Goal: Navigation & Orientation: Find specific page/section

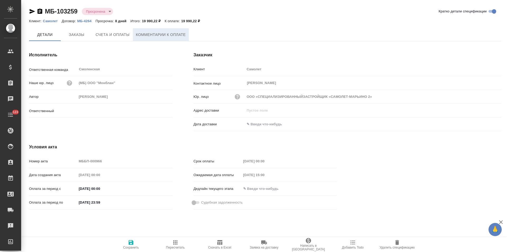
type input "Козлова Мария"
type input "ООО «СПЕЦИАЛИЗИРОВАННЫЙЗАСТРОЙЩИК «САМОЛЕТ-МАРЬИНО 2»"
click at [167, 38] on span "Комментарии к оплате" at bounding box center [161, 35] width 50 height 7
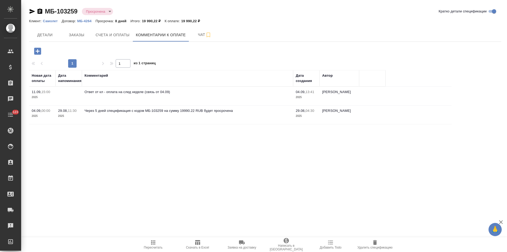
click at [38, 53] on icon "button" at bounding box center [37, 50] width 9 height 9
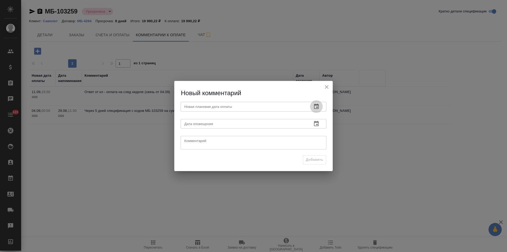
click at [319, 108] on icon "button" at bounding box center [316, 106] width 6 height 6
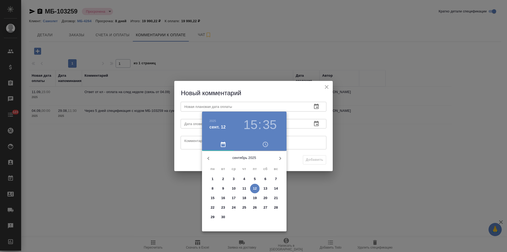
click at [214, 198] on p "15" at bounding box center [213, 197] width 4 height 5
type input "15.09.2025 15:35"
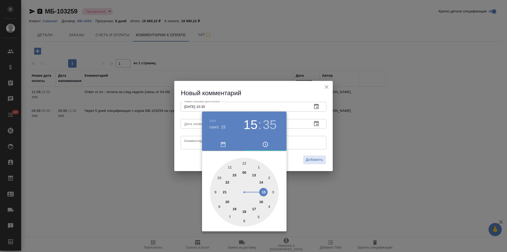
click at [192, 143] on div at bounding box center [253, 126] width 507 height 252
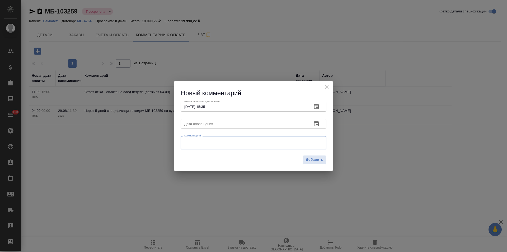
click at [192, 142] on textarea at bounding box center [253, 143] width 138 height 8
click at [307, 142] on textarea "клиент на звонки не отвечает, биздев обозначил, что не его компетенция, пытаемся" at bounding box center [253, 143] width 138 height 8
click at [217, 143] on textarea "клиент на звонки не отвечает, биздев обозначил, что не его компетенция, поэтому…" at bounding box center [253, 142] width 138 height 8
click at [271, 141] on textarea "клиент на звонки не отвечает, биздев обозначил, что не его компетенция, поэтому…" at bounding box center [253, 142] width 138 height 8
click at [285, 147] on textarea "клиент на звонки не отвечает, биздев обозначил, что вопросы дебиторки не его ко…" at bounding box center [253, 142] width 138 height 8
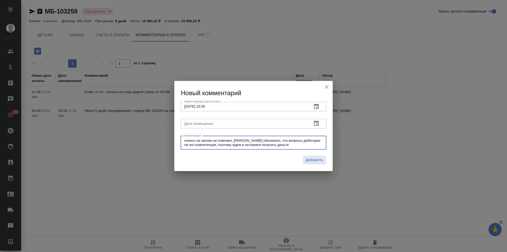
drag, startPoint x: 279, startPoint y: 145, endPoint x: 251, endPoint y: 144, distance: 27.7
click at [251, 144] on textarea "клиент на звонки не отвечает, биздев обозначил, что вопросы дебиторки не его ко…" at bounding box center [253, 142] width 138 height 8
drag, startPoint x: 234, startPoint y: 145, endPoint x: 208, endPoint y: 144, distance: 26.2
click at [208, 144] on textarea "клиент на звонки не отвечает, биздев обозначил, что вопросы дебиторки не его ко…" at bounding box center [253, 142] width 138 height 8
type textarea "клиент на звонки не отвечает, биздев обозначил, что вопросы дебиторки не его ко…"
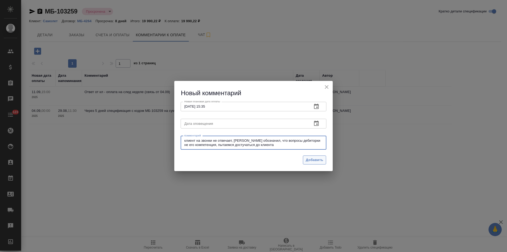
click at [307, 158] on span "Добавить" at bounding box center [314, 160] width 17 height 6
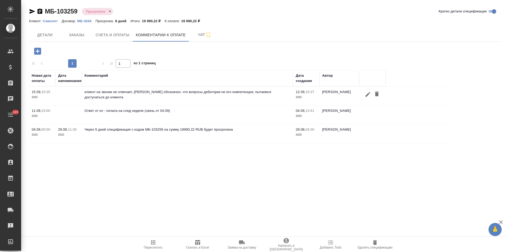
click at [54, 21] on p "Самолет" at bounding box center [52, 21] width 19 height 4
click at [366, 96] on icon "button" at bounding box center [367, 94] width 5 height 5
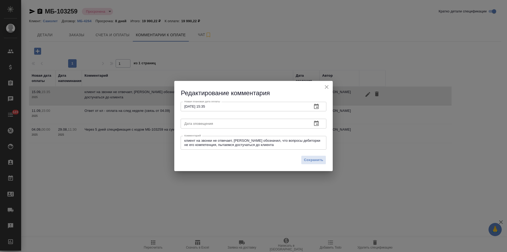
click at [272, 145] on textarea "клиент на звонки не отвечает, биздев обозначил, что вопросы дебиторки не его ко…" at bounding box center [253, 142] width 138 height 8
type textarea "клиент на звонки не отвечает, биздев обозначил, что вопросы дебиторки не его ко…"
click at [321, 158] on span "Сохранить" at bounding box center [313, 160] width 19 height 6
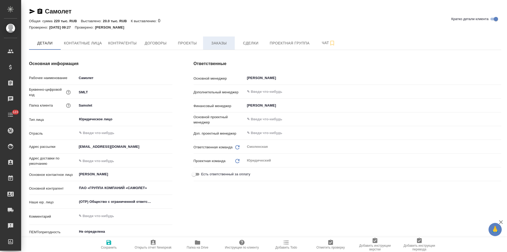
click at [216, 44] on span "Заказы" at bounding box center [218, 43] width 25 height 7
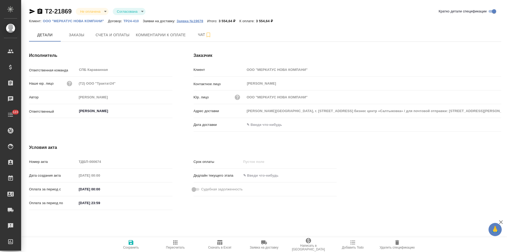
click at [188, 21] on p "Заявка №19678" at bounding box center [192, 21] width 31 height 4
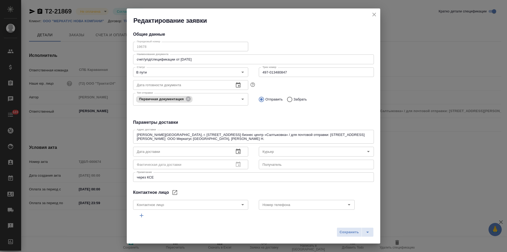
type input "cse"
type input "[PERSON_NAME]"
type input ".7 903 018 54 60"
click at [373, 14] on icon "close" at bounding box center [374, 14] width 6 height 6
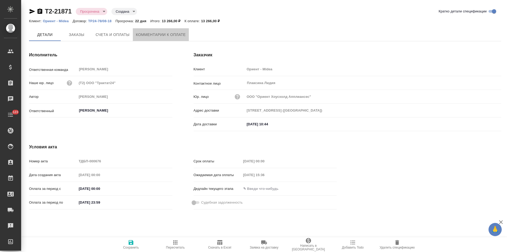
click at [165, 37] on span "Комментарии к оплате" at bounding box center [161, 34] width 50 height 7
click at [151, 35] on span "Комментарии к оплате" at bounding box center [161, 34] width 50 height 7
click at [165, 35] on span "Комментарии к оплате" at bounding box center [161, 34] width 50 height 7
click at [152, 35] on span "Комментарии к оплате" at bounding box center [161, 34] width 50 height 7
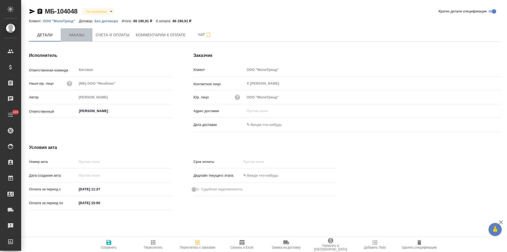
click at [75, 35] on span "Заказы" at bounding box center [76, 35] width 25 height 7
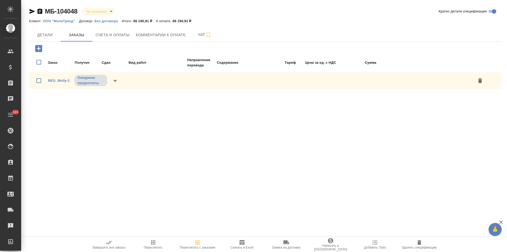
click at [114, 81] on icon at bounding box center [115, 80] width 6 height 6
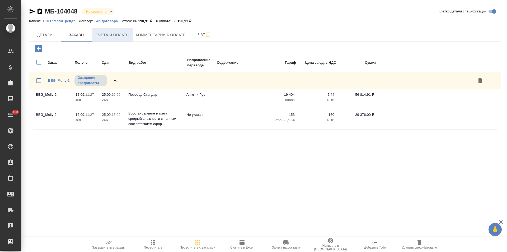
click at [116, 36] on span "Счета и оплаты" at bounding box center [113, 35] width 34 height 7
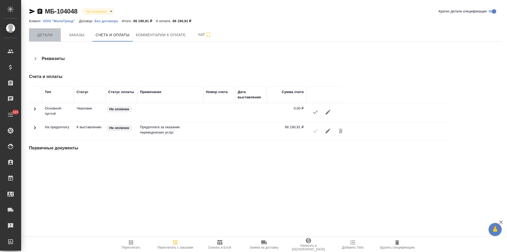
click at [47, 33] on span "Детали" at bounding box center [44, 35] width 25 height 7
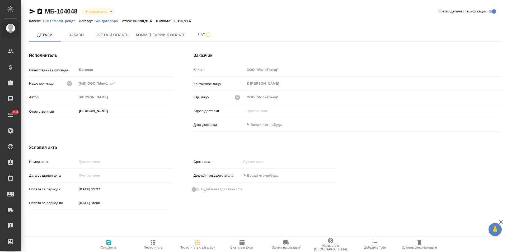
click at [107, 21] on p "Без договора" at bounding box center [108, 21] width 27 height 4
click at [40, 12] on icon "button" at bounding box center [39, 10] width 5 height 5
click at [111, 32] on span "Счета и оплаты" at bounding box center [113, 35] width 34 height 7
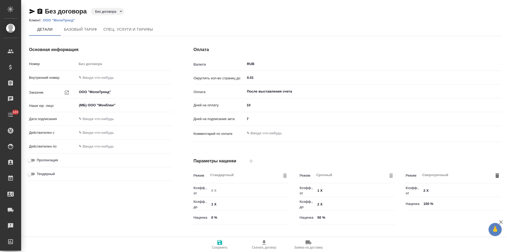
type input "Базовый ТП 2025"
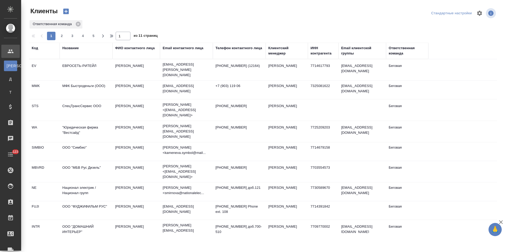
select select "RU"
click at [110, 37] on icon "button" at bounding box center [112, 36] width 6 height 6
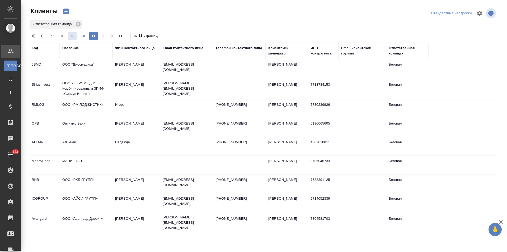
click at [70, 37] on span "9" at bounding box center [72, 35] width 8 height 5
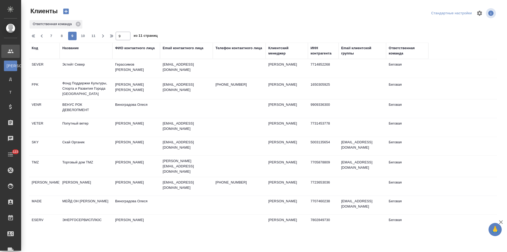
click at [144, 72] on td "Герассимов [PERSON_NAME]" at bounding box center [136, 68] width 48 height 18
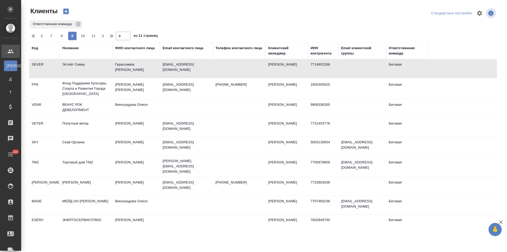
click at [144, 72] on td "Герассимов [PERSON_NAME]" at bounding box center [136, 68] width 48 height 18
click at [192, 95] on td "ispolkom_cr-nch@mail.ru" at bounding box center [186, 88] width 53 height 18
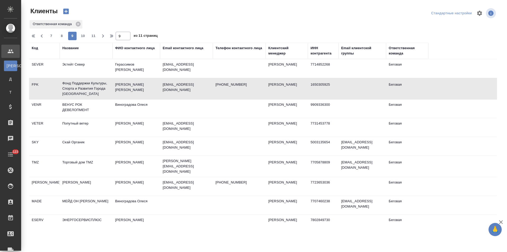
click at [192, 95] on td "ispolkom_cr-nch@mail.ru" at bounding box center [186, 88] width 53 height 18
click at [169, 103] on td at bounding box center [186, 108] width 53 height 18
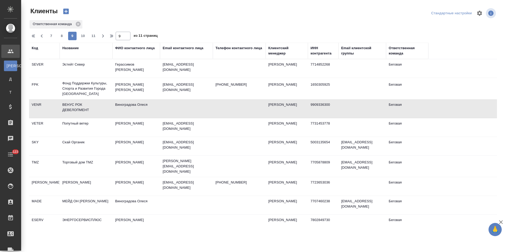
click at [169, 103] on td at bounding box center [186, 108] width 53 height 18
click at [150, 124] on td "Минаев Антон" at bounding box center [136, 127] width 48 height 18
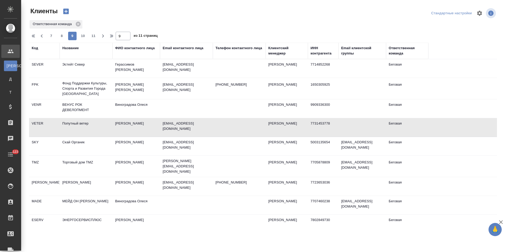
click at [150, 124] on td "Минаев Антон" at bounding box center [136, 127] width 48 height 18
click at [180, 146] on td "strilec.v.o@aveapteka.ru" at bounding box center [186, 146] width 53 height 18
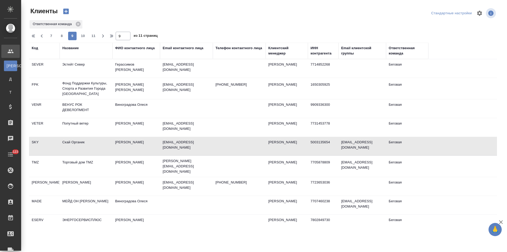
click at [180, 146] on td "strilec.v.o@aveapteka.ru" at bounding box center [186, 146] width 53 height 18
click at [181, 158] on td "dmitrieva@td-tmz.com" at bounding box center [186, 166] width 53 height 21
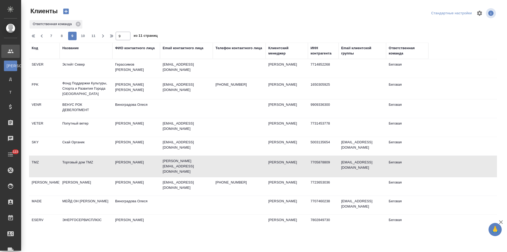
click at [181, 158] on td "dmitrieva@td-tmz.com" at bounding box center [186, 166] width 53 height 21
click at [198, 187] on td "gevorgizova_i@bizztech.ru" at bounding box center [186, 186] width 53 height 18
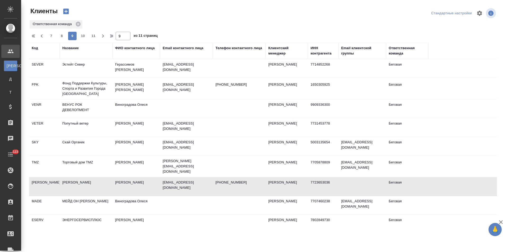
click at [198, 187] on td "gevorgizova_i@bizztech.ru" at bounding box center [186, 186] width 53 height 18
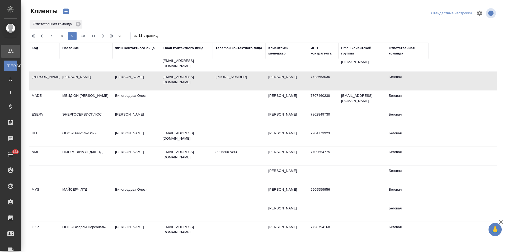
scroll to position [106, 0]
click at [176, 95] on td at bounding box center [186, 99] width 53 height 18
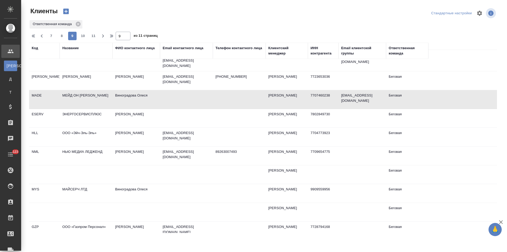
click at [171, 114] on td at bounding box center [186, 118] width 53 height 18
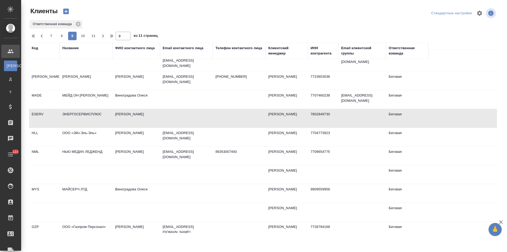
click at [171, 114] on td at bounding box center [186, 118] width 53 height 18
click at [213, 132] on td at bounding box center [239, 137] width 53 height 18
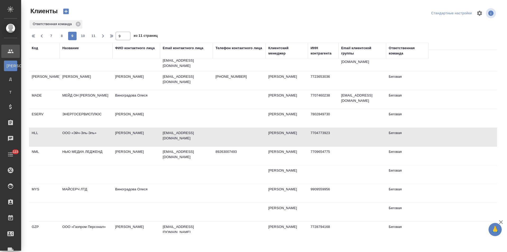
click at [213, 132] on td at bounding box center [239, 137] width 53 height 18
click at [162, 158] on td "petrov@media-management.ru" at bounding box center [186, 155] width 53 height 18
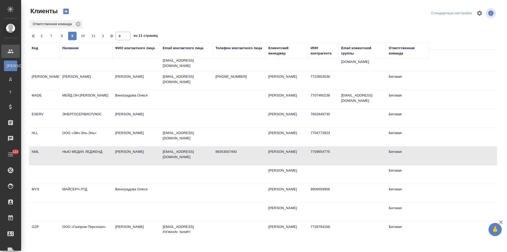
click at [162, 158] on td "petrov@media-management.ru" at bounding box center [186, 155] width 53 height 18
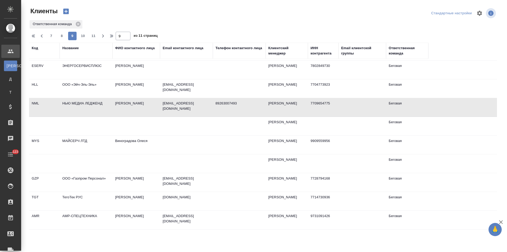
scroll to position [158, 0]
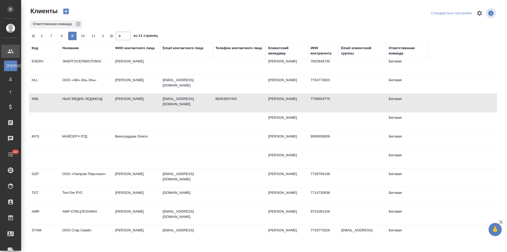
click at [196, 140] on td at bounding box center [186, 140] width 53 height 18
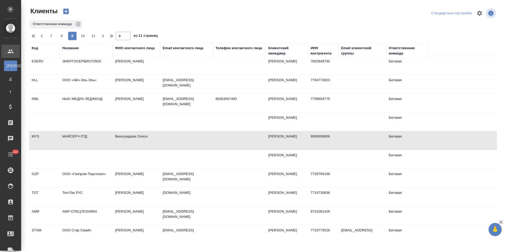
click at [196, 140] on td at bounding box center [186, 140] width 53 height 18
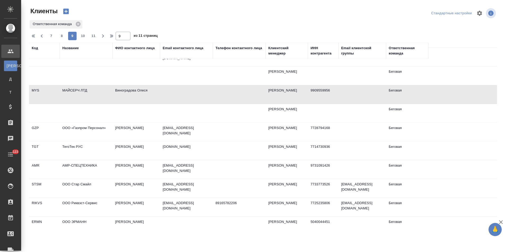
scroll to position [211, 0]
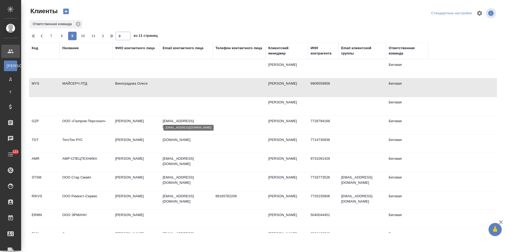
click at [202, 120] on p "e.savinkov@gazprompersonnel.ru" at bounding box center [187, 123] width 48 height 11
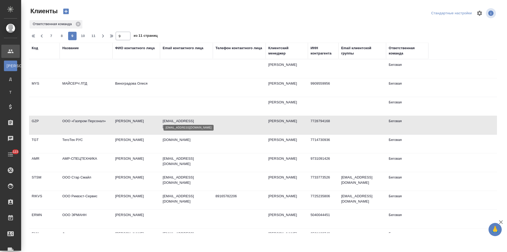
click at [202, 120] on p "e.savinkov@gazprompersonnel.ru" at bounding box center [187, 123] width 48 height 11
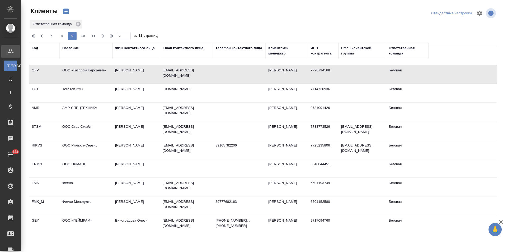
scroll to position [264, 0]
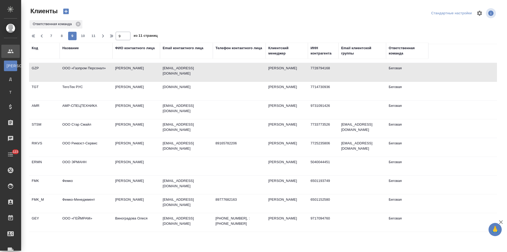
click at [210, 87] on td "fil.taegutec.ru" at bounding box center [186, 91] width 53 height 18
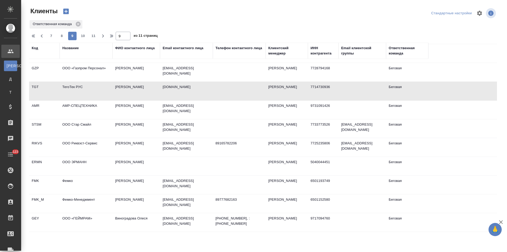
click at [210, 87] on td "fil.taegutec.ru" at bounding box center [186, 91] width 53 height 18
click at [224, 109] on td at bounding box center [239, 109] width 53 height 18
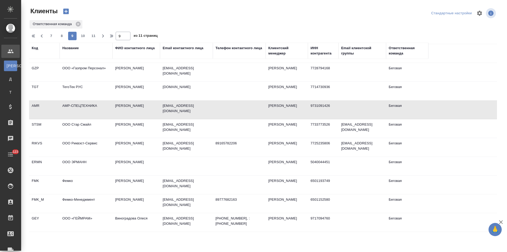
click at [224, 109] on td at bounding box center [239, 109] width 53 height 18
click at [162, 129] on td "mp@star-smile.ru" at bounding box center [186, 128] width 53 height 18
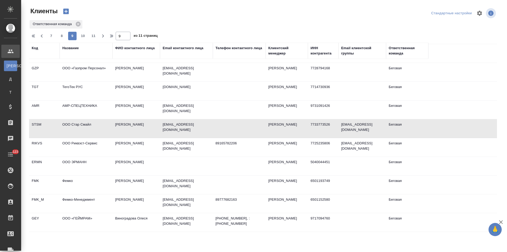
click at [162, 129] on td "mp@star-smile.ru" at bounding box center [186, 128] width 53 height 18
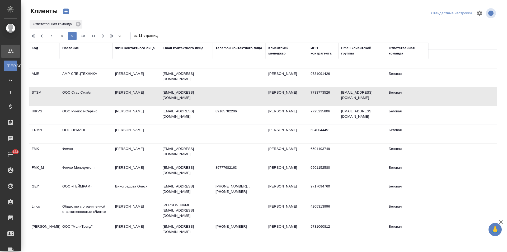
scroll to position [298, 0]
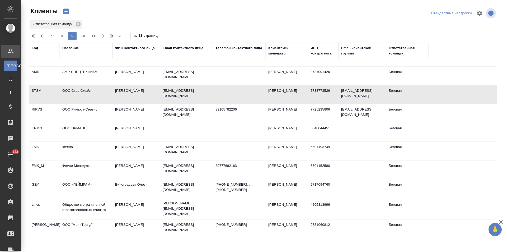
click at [227, 114] on td "89165782206" at bounding box center [239, 113] width 53 height 18
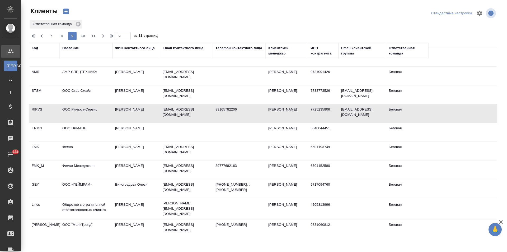
click at [230, 125] on td at bounding box center [239, 132] width 53 height 18
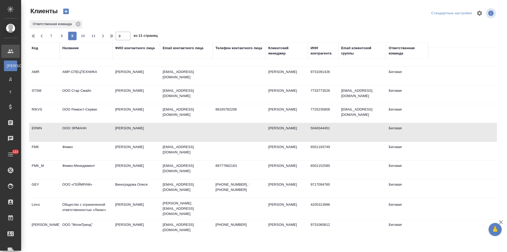
click at [230, 125] on td at bounding box center [239, 132] width 53 height 18
click at [173, 153] on td "ivanov@femco.ru" at bounding box center [186, 151] width 53 height 18
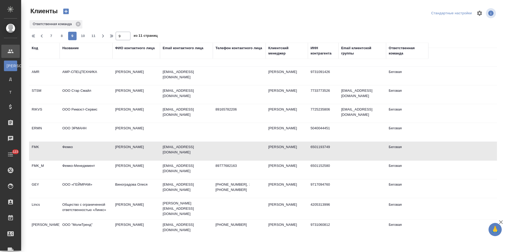
click at [173, 153] on td "ivanov@femco.ru" at bounding box center [186, 151] width 53 height 18
click at [173, 166] on td "ivanov@femco.ru" at bounding box center [186, 169] width 53 height 18
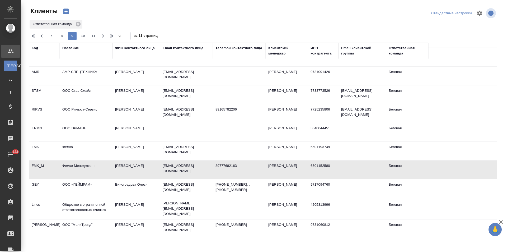
click at [173, 166] on td "ivanov@femco.ru" at bounding box center [186, 169] width 53 height 18
click at [189, 187] on td "corp@taxburo.ru" at bounding box center [186, 188] width 53 height 18
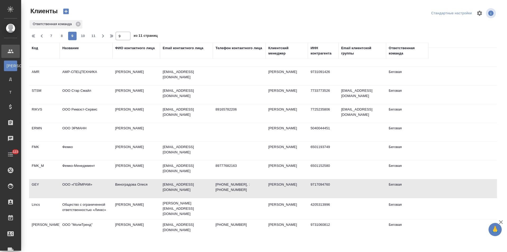
click at [189, 187] on td "corp@taxburo.ru" at bounding box center [186, 188] width 53 height 18
click at [188, 203] on p "sherina@mir-svarki.ru" at bounding box center [187, 208] width 48 height 16
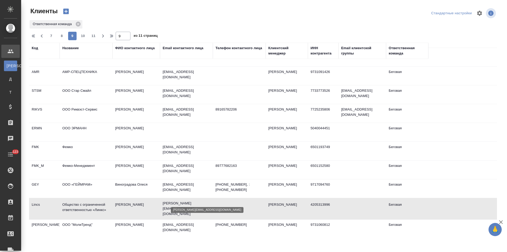
click at [188, 203] on p "sherina@mir-svarki.ru" at bounding box center [187, 208] width 48 height 16
click at [193, 226] on td "arkobusiness@mail.ru" at bounding box center [186, 228] width 53 height 18
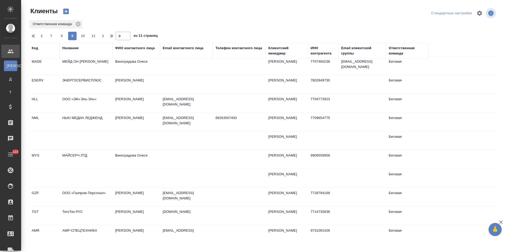
scroll to position [0, 0]
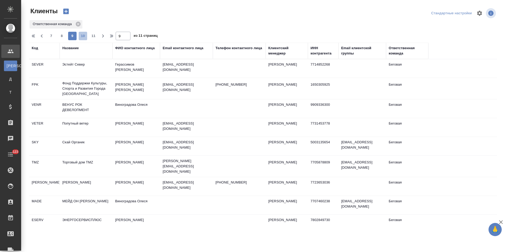
click at [81, 36] on span "10" at bounding box center [83, 35] width 8 height 5
type input "10"
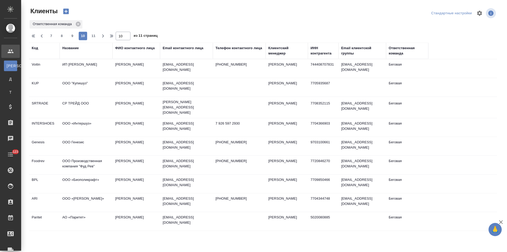
click at [233, 73] on td "7-922-638-81-37" at bounding box center [239, 68] width 53 height 18
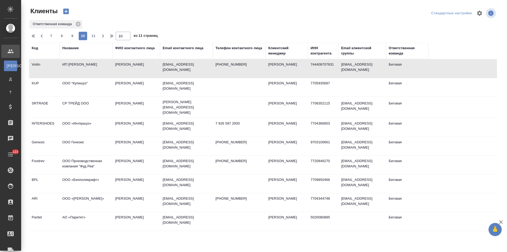
click at [233, 73] on td "7-922-638-81-37" at bounding box center [239, 68] width 53 height 18
click at [188, 85] on p "gleb.markov@lamoda.ru" at bounding box center [187, 86] width 48 height 11
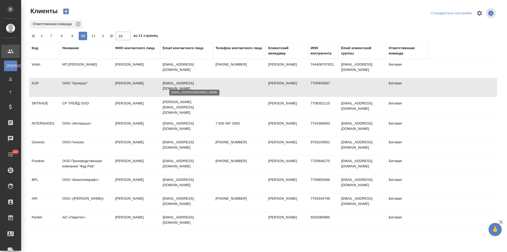
click at [188, 85] on p "gleb.markov@lamoda.ru" at bounding box center [187, 86] width 48 height 11
click at [148, 105] on td "Бурчагина Вероника" at bounding box center [136, 107] width 48 height 18
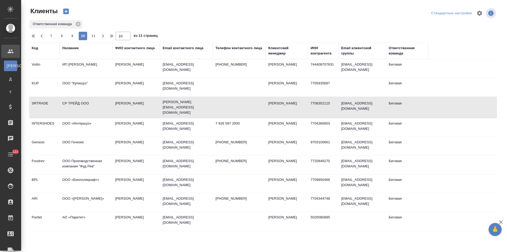
click at [148, 105] on td "Бурчагина Вероника" at bounding box center [136, 107] width 48 height 18
click at [185, 124] on td "batrakov.vv@in-shoes.ru" at bounding box center [186, 127] width 53 height 18
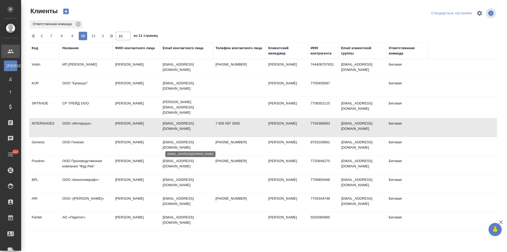
click at [185, 141] on p "v.bukharova@genesis-group.ru" at bounding box center [187, 144] width 48 height 11
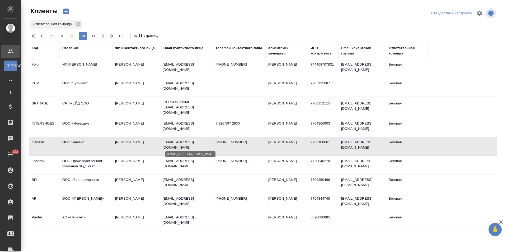
click at [185, 141] on p "v.bukharova@genesis-group.ru" at bounding box center [187, 144] width 48 height 11
click at [196, 159] on p "info@pkfoodrev.ru" at bounding box center [187, 163] width 48 height 11
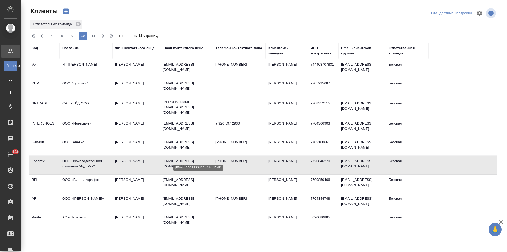
click at [196, 159] on p "info@pkfoodrev.ru" at bounding box center [187, 163] width 48 height 11
click at [180, 177] on p "res@biopolycraft.ru" at bounding box center [187, 182] width 48 height 11
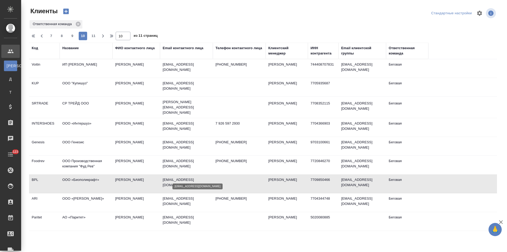
click at [180, 177] on p "res@biopolycraft.ru" at bounding box center [187, 182] width 48 height 11
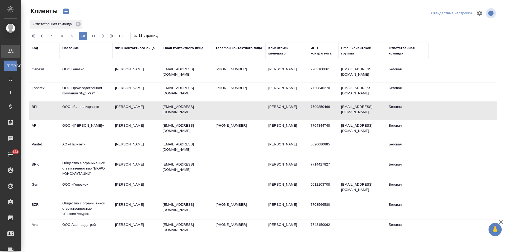
scroll to position [79, 0]
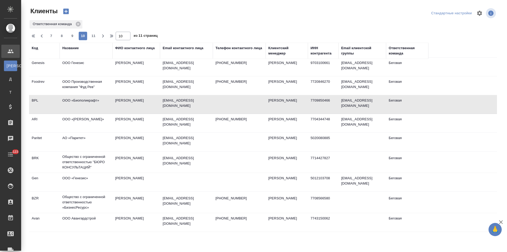
click at [181, 117] on p "polyakova@onlinepatent.ru" at bounding box center [187, 121] width 48 height 11
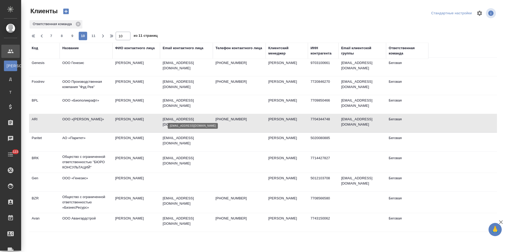
click at [181, 117] on p "polyakova@onlinepatent.ru" at bounding box center [187, 121] width 48 height 11
click at [210, 144] on td "lim2001ne@mail.ru" at bounding box center [186, 142] width 53 height 18
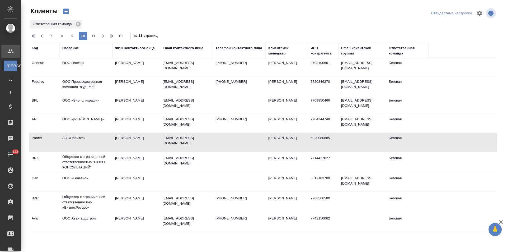
click at [210, 144] on td "lim2001ne@mail.ru" at bounding box center [186, 142] width 53 height 18
click at [212, 160] on td "7611908@gmail.com" at bounding box center [186, 162] width 53 height 18
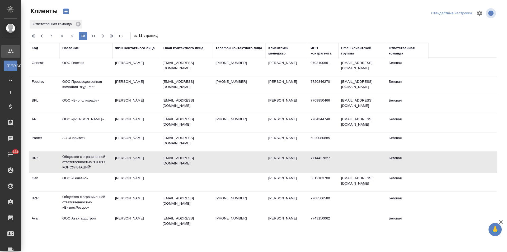
click at [212, 160] on td "7611908@gmail.com" at bounding box center [186, 162] width 53 height 18
click at [172, 177] on td at bounding box center [186, 182] width 53 height 18
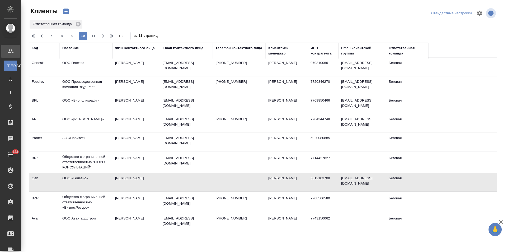
click at [172, 177] on td at bounding box center [186, 182] width 53 height 18
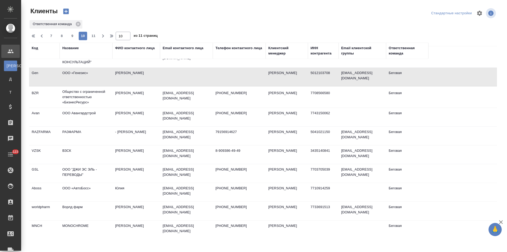
scroll to position [185, 0]
click at [216, 95] on td "+7(903)628-6364" at bounding box center [239, 96] width 53 height 18
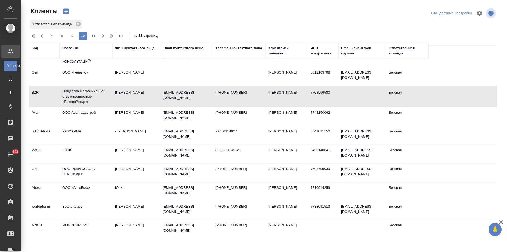
click at [199, 115] on td "razhdanov@mail.ru" at bounding box center [186, 116] width 53 height 18
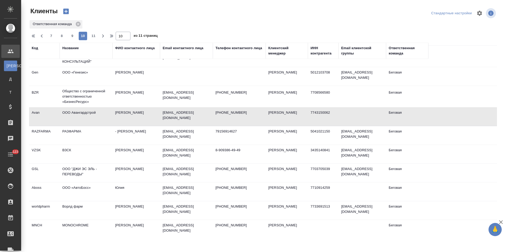
click at [199, 115] on td "razhdanov@mail.ru" at bounding box center [186, 116] width 53 height 18
click at [151, 139] on td "- Александр" at bounding box center [136, 135] width 48 height 18
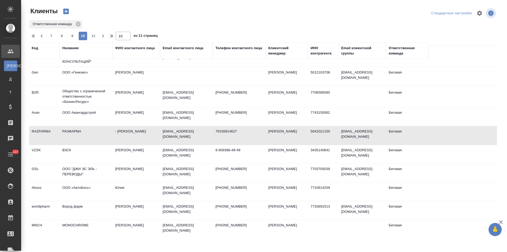
click at [151, 139] on td "- Александр" at bounding box center [136, 135] width 48 height 18
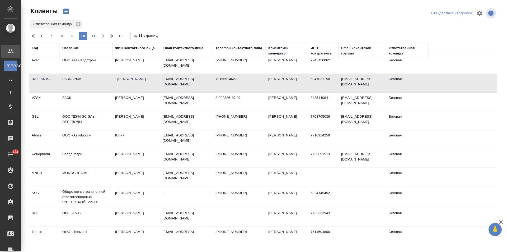
scroll to position [238, 0]
click at [192, 98] on td "vzsk-vlz@mail.ru" at bounding box center [186, 101] width 53 height 18
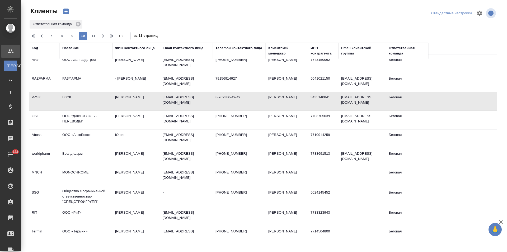
click at [195, 116] on td "translations@gsl.ru" at bounding box center [186, 120] width 53 height 18
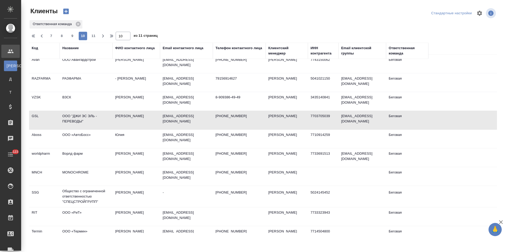
click at [195, 116] on td "translations@gsl.ru" at bounding box center [186, 120] width 53 height 18
click at [174, 135] on td "nyv@aboss.ru" at bounding box center [186, 138] width 53 height 18
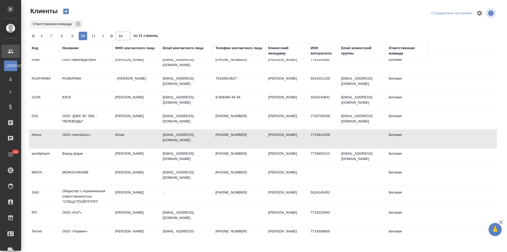
click at [174, 135] on td "nyv@aboss.ru" at bounding box center [186, 138] width 53 height 18
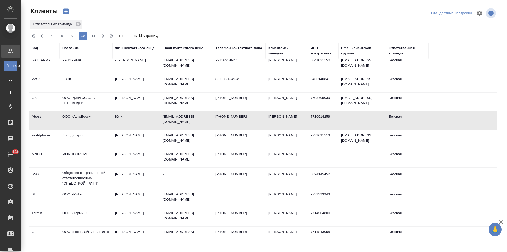
scroll to position [290, 0]
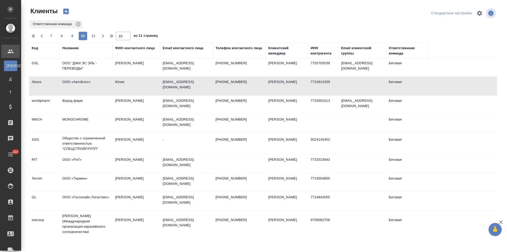
click at [189, 103] on td "p.klapcova@brightway.ru" at bounding box center [186, 104] width 53 height 18
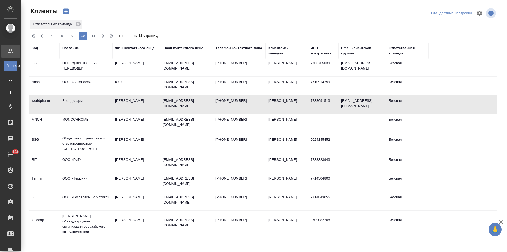
click at [189, 103] on td "p.klapcova@brightway.ru" at bounding box center [186, 104] width 53 height 18
click at [206, 120] on td "projects@monochrome.ru" at bounding box center [186, 123] width 53 height 18
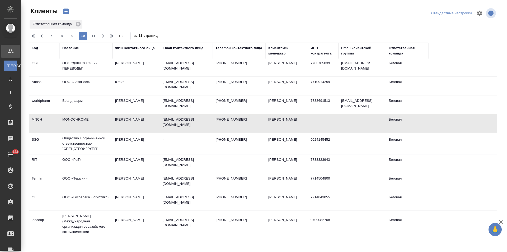
click at [206, 120] on td "projects@monochrome.ru" at bounding box center [186, 123] width 53 height 18
click at [151, 140] on td "Гришин Владимир Владимирович" at bounding box center [136, 143] width 48 height 18
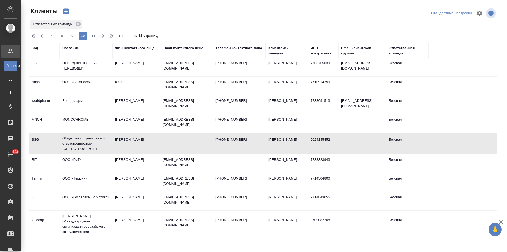
click at [151, 140] on td "Гришин Владимир Владимирович" at bounding box center [136, 143] width 48 height 18
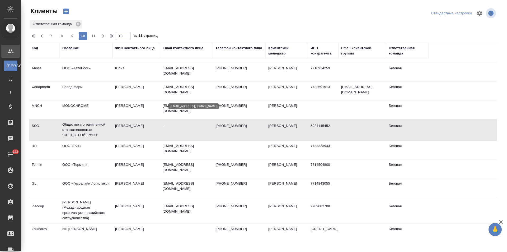
scroll to position [311, 0]
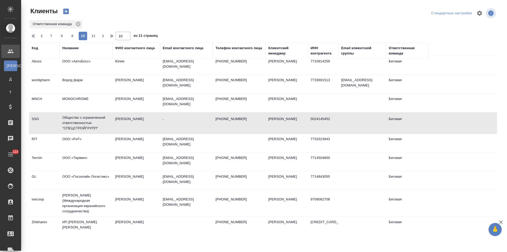
click at [198, 140] on td "artemeva@rit.ru" at bounding box center [186, 143] width 53 height 18
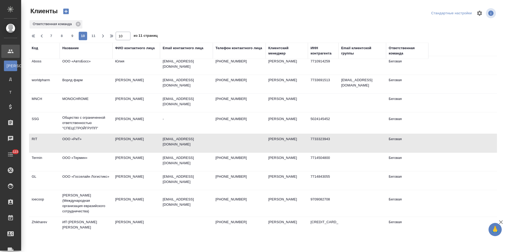
click at [198, 140] on td "artemeva@rit.ru" at bounding box center [186, 143] width 53 height 18
click at [210, 161] on td "g.oreshin@superbeer.ru" at bounding box center [186, 161] width 53 height 18
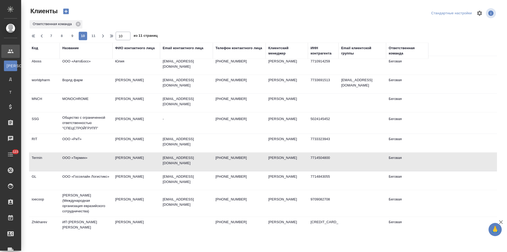
click at [210, 161] on td "g.oreshin@superbeer.ru" at bounding box center [186, 161] width 53 height 18
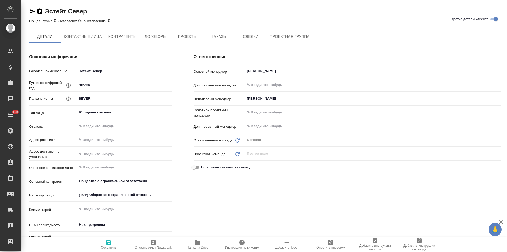
type textarea "x"
click at [151, 39] on span "Договоры" at bounding box center [155, 37] width 25 height 7
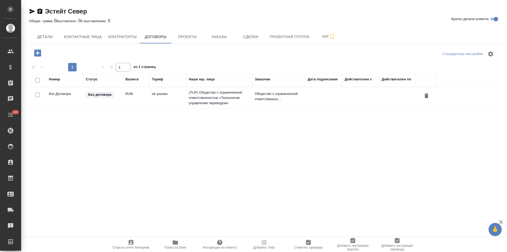
click at [172, 97] on td "не указан" at bounding box center [167, 97] width 37 height 18
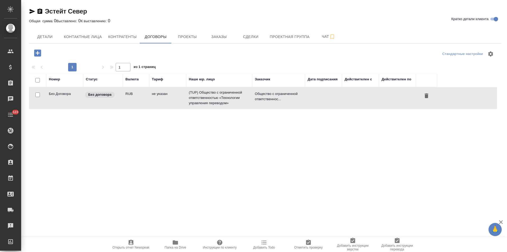
click at [172, 97] on td "не указан" at bounding box center [167, 97] width 37 height 18
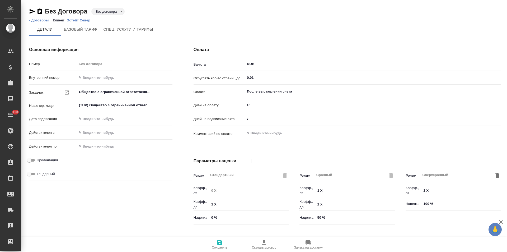
click at [111, 11] on body "🙏 .cls-1 fill:#fff; AWATERA [PERSON_NAME] Спецификации Заказы Чаты 123 Todo Про…" at bounding box center [253, 126] width 507 height 252
click at [112, 36] on button "Не активен" at bounding box center [106, 38] width 21 height 6
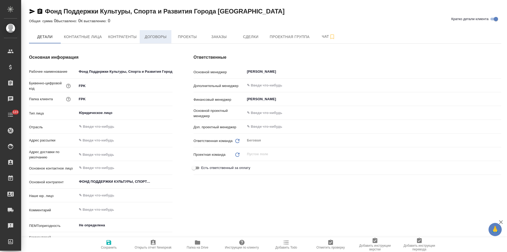
type textarea "x"
click at [162, 37] on span "Договоры" at bounding box center [155, 37] width 25 height 7
type textarea "x"
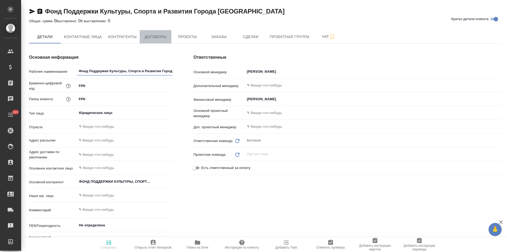
type textarea "x"
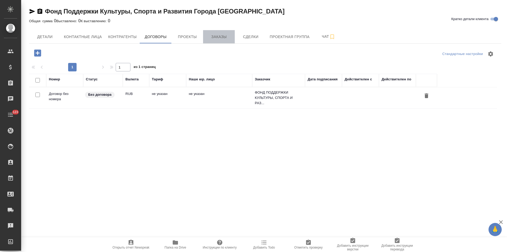
click at [214, 37] on span "Заказы" at bounding box center [218, 37] width 25 height 7
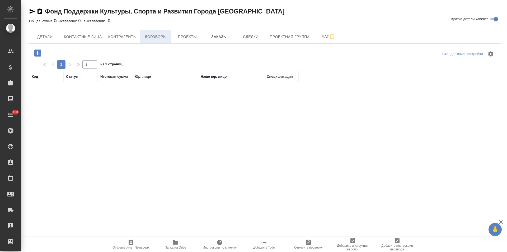
click at [162, 39] on span "Договоры" at bounding box center [155, 37] width 25 height 7
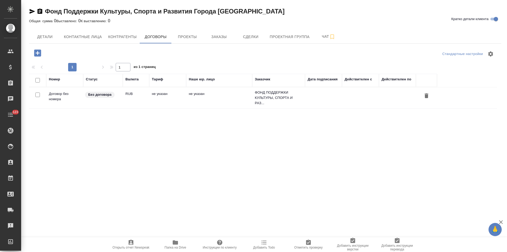
click at [176, 92] on td "не указан" at bounding box center [167, 97] width 37 height 18
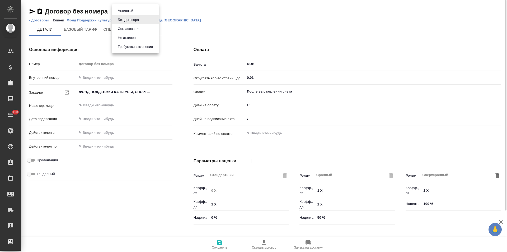
click at [137, 12] on body "🙏 .cls-1 fill:#fff; AWATERA [PERSON_NAME] Спецификации Заказы Чаты 123 Todo Про…" at bounding box center [253, 126] width 507 height 252
click at [138, 37] on li "Не активен" at bounding box center [135, 37] width 47 height 9
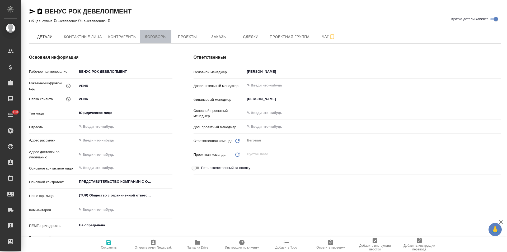
click at [167, 41] on button "Договоры" at bounding box center [156, 36] width 32 height 13
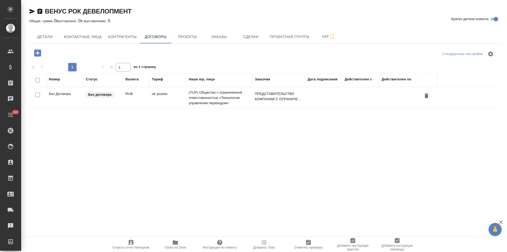
click at [191, 98] on td "(TUP) Общество с ограниченной ответственностью «Технологии управления переводом»" at bounding box center [219, 97] width 66 height 21
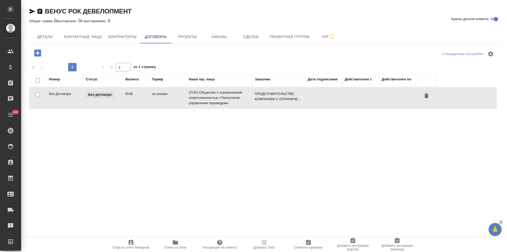
click at [191, 98] on td "(TUP) Общество с ограниченной ответственностью «Технологии управления переводом»" at bounding box center [219, 97] width 66 height 21
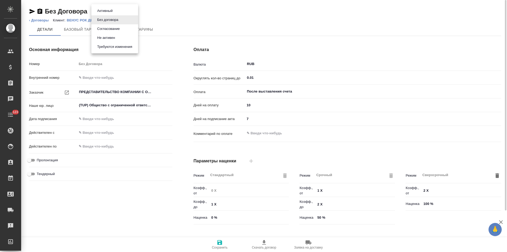
click at [105, 12] on body "🙏 .cls-1 fill:#fff; AWATERA Левченко Юлия Клиенты Спецификации Заказы Чаты 123 …" at bounding box center [253, 126] width 507 height 252
click at [104, 37] on button "Не активен" at bounding box center [106, 38] width 21 height 6
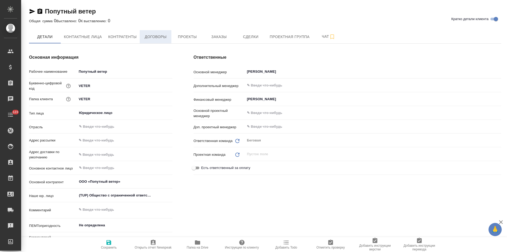
click at [164, 35] on span "Договоры" at bounding box center [155, 37] width 25 height 7
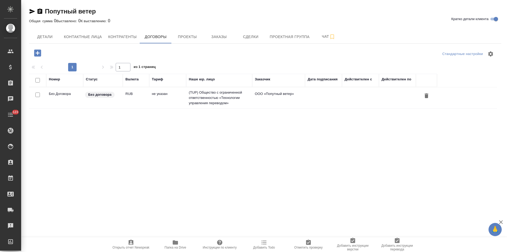
click at [182, 98] on td "не указан" at bounding box center [167, 97] width 37 height 18
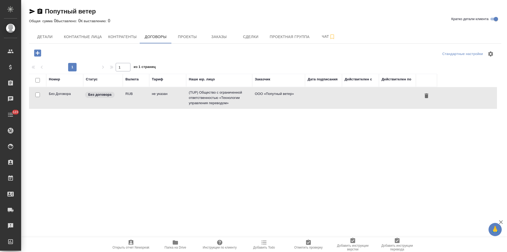
click at [182, 98] on td "не указан" at bounding box center [167, 97] width 37 height 18
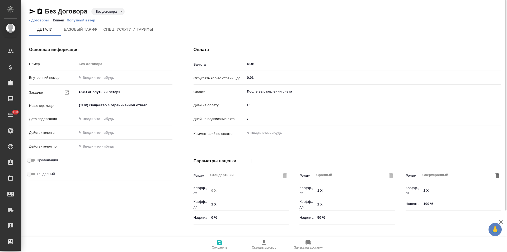
click at [117, 11] on body "🙏 .cls-1 fill:#fff; AWATERA [PERSON_NAME] Спецификации Заказы Чаты 123 Todo Про…" at bounding box center [253, 126] width 507 height 252
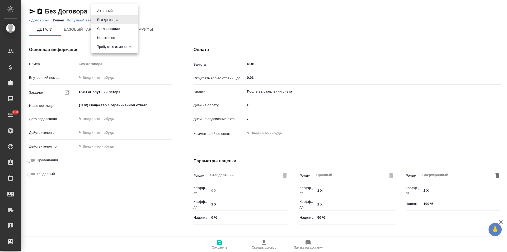
click at [114, 37] on button "Не активен" at bounding box center [106, 38] width 21 height 6
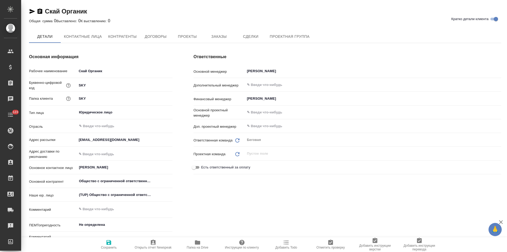
type textarea "x"
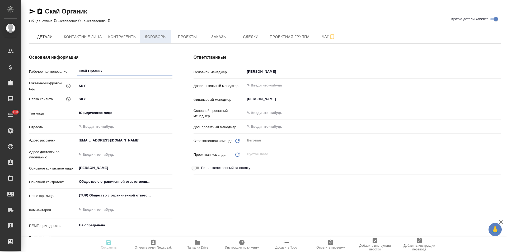
type textarea "x"
click at [161, 40] on button "Договоры" at bounding box center [156, 36] width 32 height 13
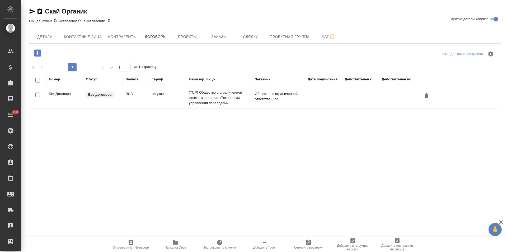
click at [186, 97] on td "не указан" at bounding box center [167, 97] width 37 height 18
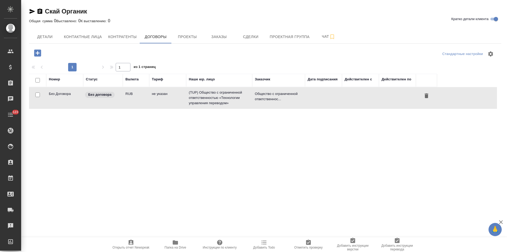
click at [186, 97] on td "не указан" at bounding box center [167, 97] width 37 height 18
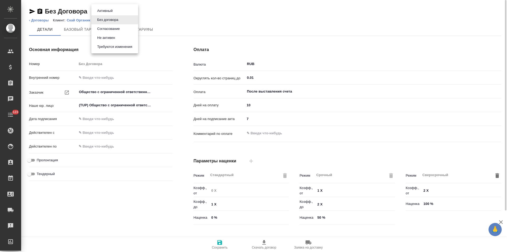
click at [120, 12] on body "🙏 .cls-1 fill:#fff; AWATERA [PERSON_NAME] Спецификации Заказы Чаты 123 Todo Про…" at bounding box center [253, 126] width 507 height 252
click at [119, 39] on li "Не активен" at bounding box center [114, 37] width 47 height 9
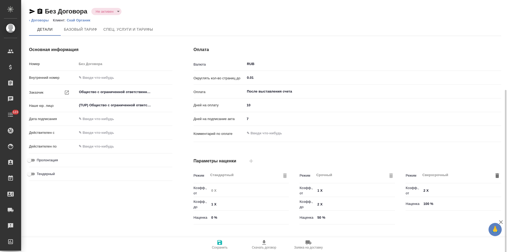
scroll to position [107, 0]
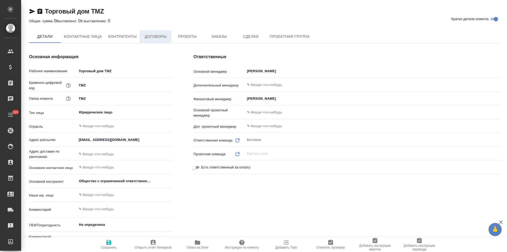
type textarea "x"
click at [160, 42] on button "Договоры" at bounding box center [156, 36] width 32 height 13
type textarea "x"
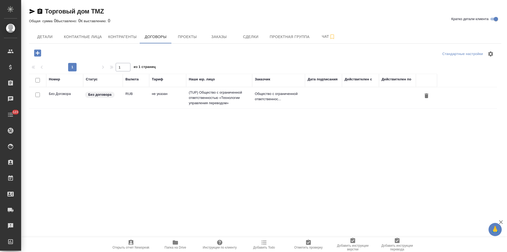
click at [185, 96] on td "не указан" at bounding box center [167, 97] width 37 height 18
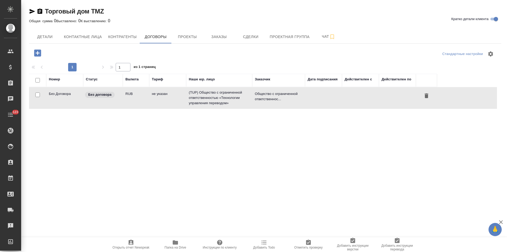
click at [185, 96] on td "не указан" at bounding box center [167, 97] width 37 height 18
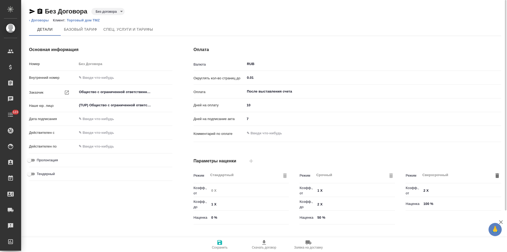
click at [120, 12] on body "🙏 .cls-1 fill:#fff; AWATERA [PERSON_NAME] Спецификации Заказы Чаты 123 Todo Про…" at bounding box center [253, 126] width 507 height 252
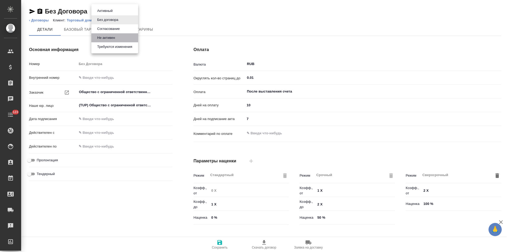
click at [114, 38] on button "Не активен" at bounding box center [106, 38] width 21 height 6
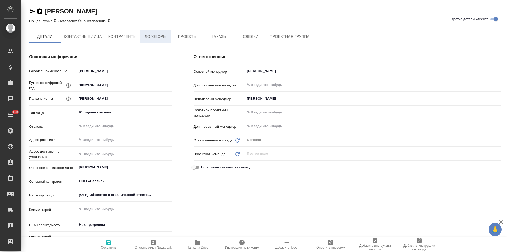
type textarea "x"
click at [157, 35] on span "Договоры" at bounding box center [155, 37] width 25 height 7
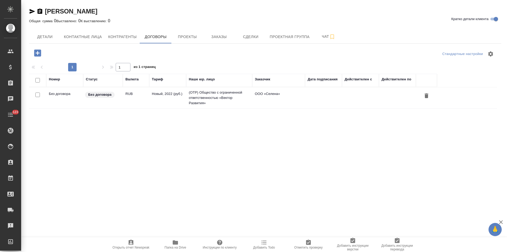
click at [170, 96] on td "Новый, 2022 (руб.)" at bounding box center [167, 97] width 37 height 18
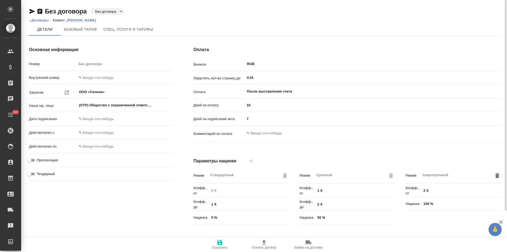
click at [109, 12] on body "🙏 .cls-1 fill:#fff; AWATERA [PERSON_NAME] Спецификации Заказы Чаты 123 Todo Про…" at bounding box center [253, 126] width 507 height 252
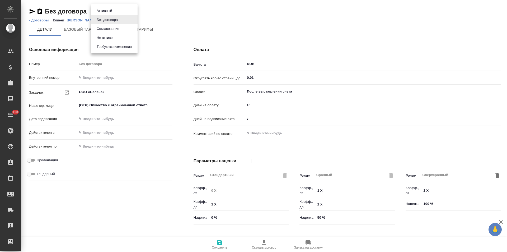
click at [109, 36] on button "Не активен" at bounding box center [105, 38] width 21 height 6
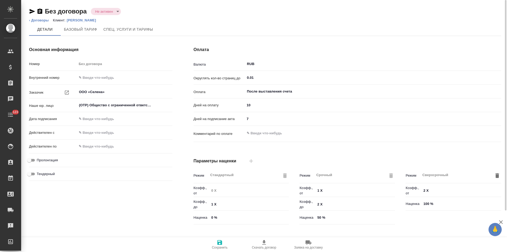
type input "Новый, 2022 (руб.)"
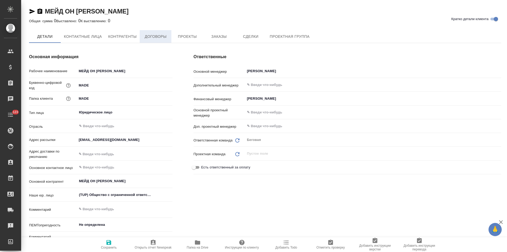
type textarea "x"
click at [157, 36] on span "Договоры" at bounding box center [155, 36] width 25 height 7
type textarea "x"
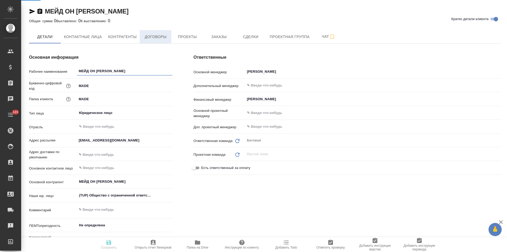
type textarea "x"
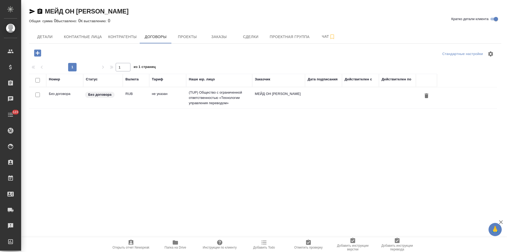
click at [212, 103] on td "(TUP) Общество с ограниченной ответственностью «Технологии управления переводом»" at bounding box center [219, 97] width 66 height 21
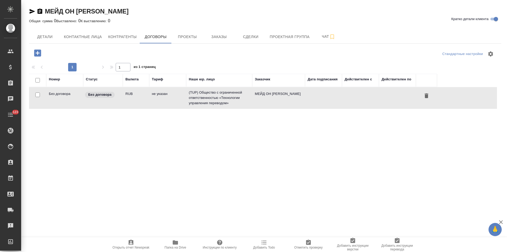
click at [212, 103] on td "(TUP) Общество с ограниченной ответственностью «Технологии управления переводом»" at bounding box center [219, 97] width 66 height 21
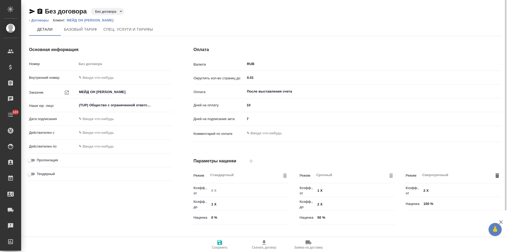
click at [111, 12] on body "🙏 .cls-1 fill:#fff; AWATERA [PERSON_NAME] Спецификации Заказы Чаты 123 Todo Про…" at bounding box center [253, 126] width 507 height 252
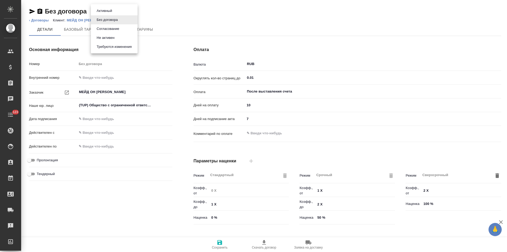
click at [114, 38] on button "Не активен" at bounding box center [105, 38] width 21 height 6
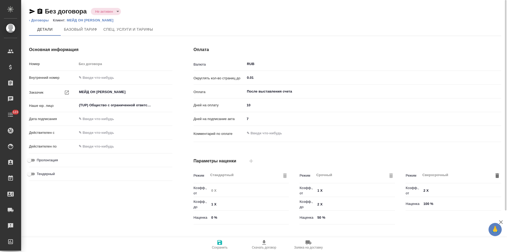
scroll to position [107, 0]
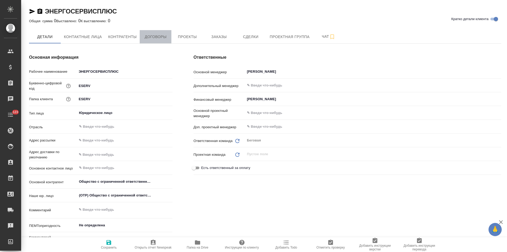
click at [148, 40] on span "Договоры" at bounding box center [155, 37] width 25 height 7
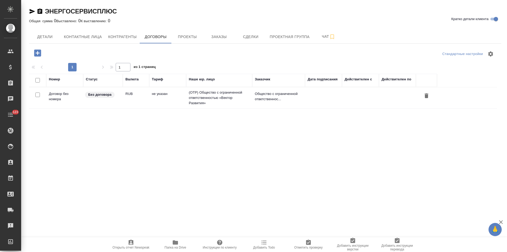
click at [196, 101] on td "(OTP) Общество с ограниченной ответственностью «Вектор Развития»" at bounding box center [219, 97] width 66 height 21
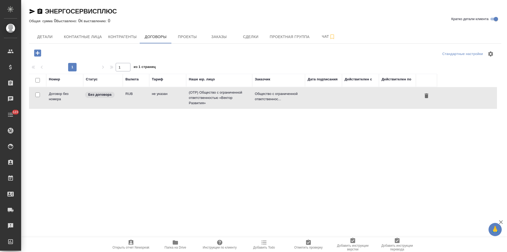
click at [196, 101] on td "(OTP) Общество с ограниченной ответственностью «Вектор Развития»" at bounding box center [219, 97] width 66 height 21
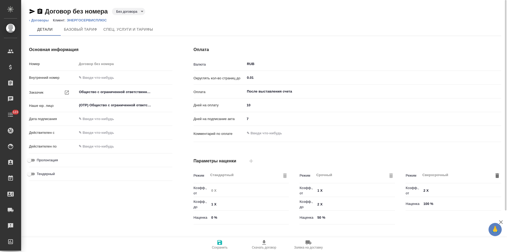
click at [137, 12] on body "🙏 .cls-1 fill:#fff; AWATERA [PERSON_NAME] Спецификации Заказы Чаты 123 Todo Про…" at bounding box center [253, 126] width 507 height 252
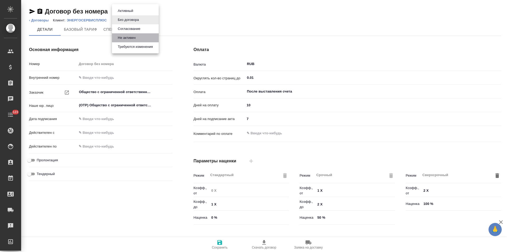
click at [125, 40] on button "Не активен" at bounding box center [126, 38] width 21 height 6
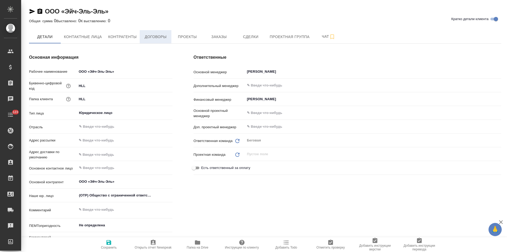
click at [160, 34] on span "Договоры" at bounding box center [155, 37] width 25 height 7
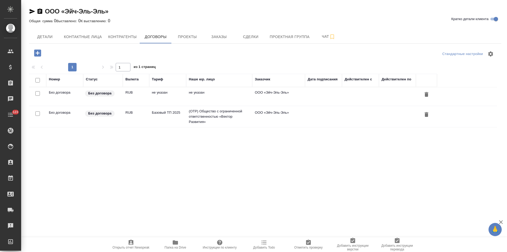
click at [221, 120] on td "(OTP) Общество с ограниченной ответственностью «Вектор Развития»" at bounding box center [219, 116] width 66 height 21
click at [220, 121] on td "(OTP) Общество с ограниченной ответственностью «Вектор Развития»" at bounding box center [219, 116] width 66 height 21
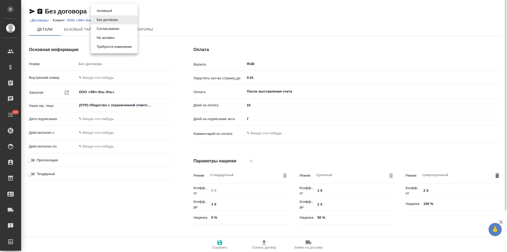
click at [112, 11] on body "🙏 .cls-1 fill:#fff; AWATERA Левченко Юлия Клиенты Спецификации Заказы Чаты 123 …" at bounding box center [253, 126] width 507 height 252
click at [113, 36] on button "Не активен" at bounding box center [105, 38] width 21 height 6
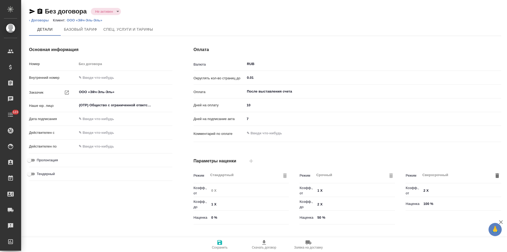
type input "Базовый ТП 2025"
click at [45, 21] on link "‹ Договоры" at bounding box center [39, 20] width 20 height 4
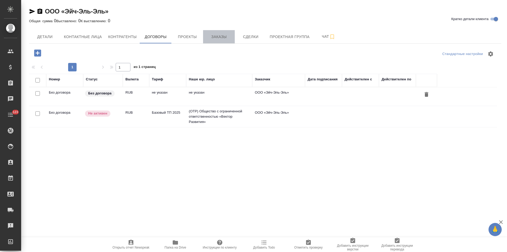
click at [217, 40] on button "Заказы" at bounding box center [219, 36] width 32 height 13
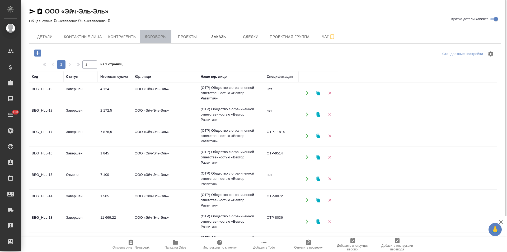
click at [161, 37] on span "Договоры" at bounding box center [155, 37] width 25 height 7
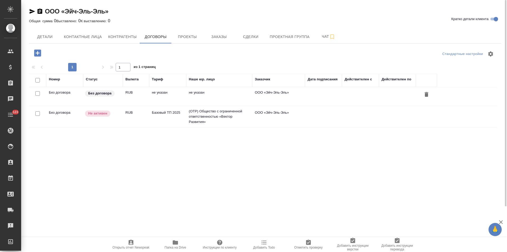
click at [189, 98] on td "не указан" at bounding box center [219, 96] width 66 height 18
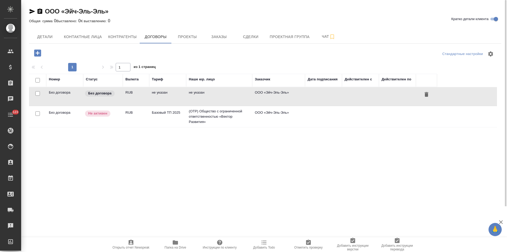
click at [189, 98] on td "не указан" at bounding box center [219, 96] width 66 height 18
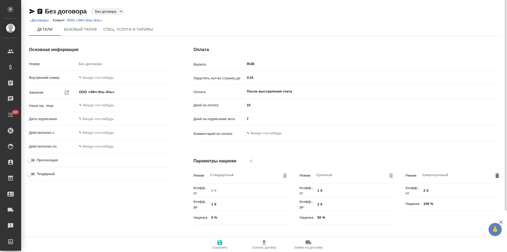
click at [116, 8] on body "🙏 .cls-1 fill:#fff; AWATERA [PERSON_NAME] Спецификации Заказы Чаты 123 Todo Про…" at bounding box center [253, 126] width 507 height 252
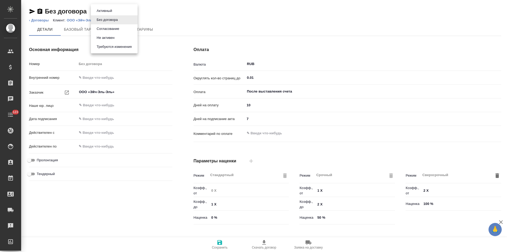
click at [117, 38] on li "Не активен" at bounding box center [114, 37] width 47 height 9
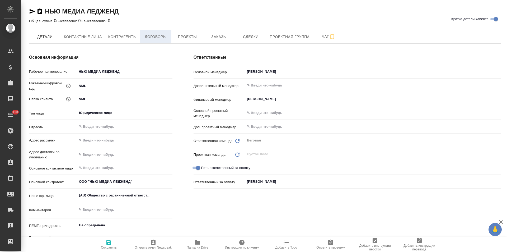
click at [160, 41] on button "Договоры" at bounding box center [156, 36] width 32 height 13
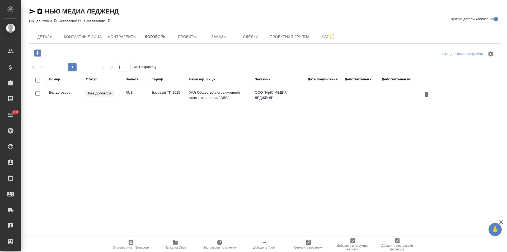
click at [192, 95] on td "(AU) Общество с ограниченной ответственностью "АЛС"" at bounding box center [219, 96] width 66 height 18
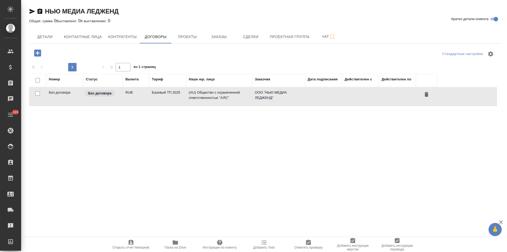
click at [192, 95] on td "(AU) Общество с ограниченной ответственностью "АЛС"" at bounding box center [219, 96] width 66 height 18
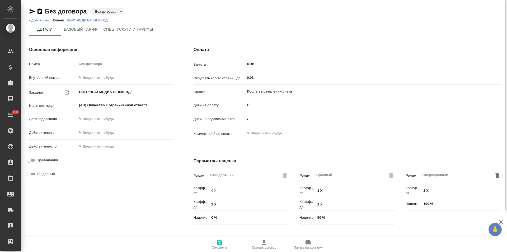
click at [111, 10] on body "🙏 .cls-1 fill:#fff; AWATERA [PERSON_NAME] Спецификации Заказы Чаты 123 Todo Про…" at bounding box center [253, 126] width 507 height 252
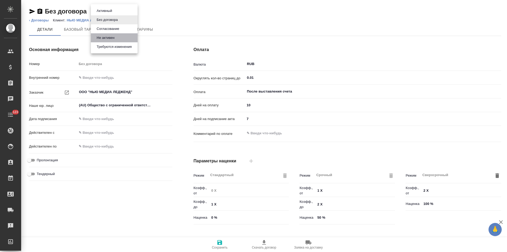
click at [113, 37] on button "Не активен" at bounding box center [105, 38] width 21 height 6
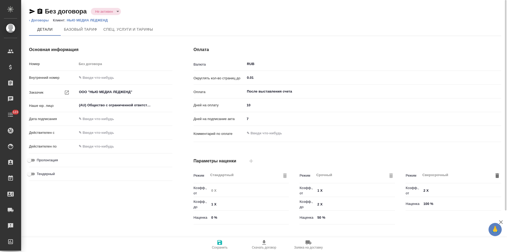
type input "Базовый ТП 2025"
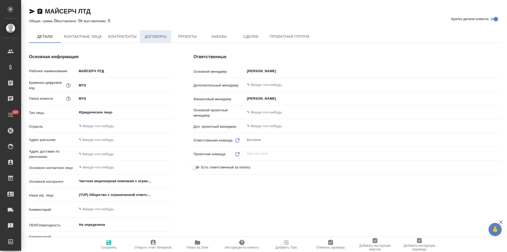
click at [161, 39] on span "Договоры" at bounding box center [155, 36] width 25 height 7
type textarea "x"
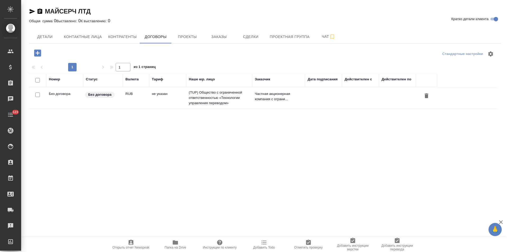
click at [213, 95] on td "(TUP) Общество с ограниченной ответственностью «Технологии управления переводом»" at bounding box center [219, 97] width 66 height 21
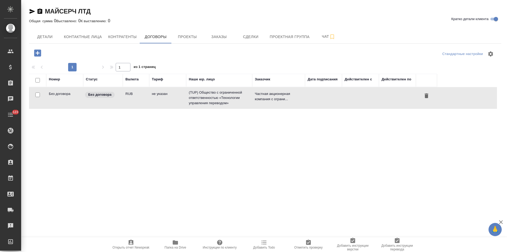
click at [213, 95] on td "(TUP) Общество с ограниченной ответственностью «Технологии управления переводом»" at bounding box center [219, 97] width 66 height 21
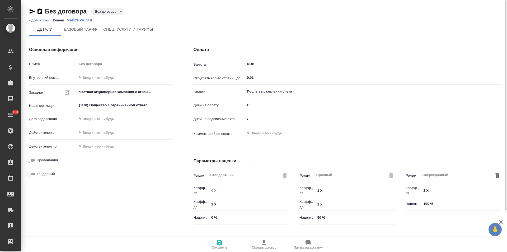
click at [115, 12] on body "🙏 .cls-1 fill:#fff; AWATERA Левченко Юлия Клиенты Спецификации Заказы Чаты 123 …" at bounding box center [253, 126] width 507 height 252
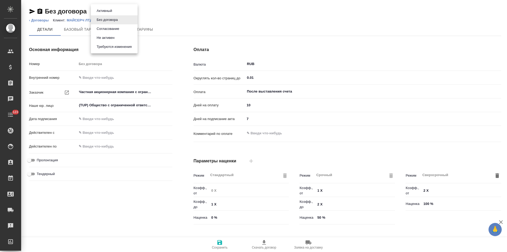
click at [116, 36] on button "Не активен" at bounding box center [105, 38] width 21 height 6
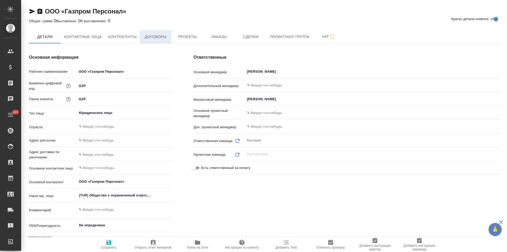
click at [160, 37] on span "Договоры" at bounding box center [155, 37] width 25 height 7
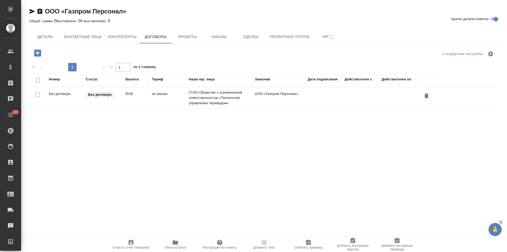
click at [172, 99] on td "не указан" at bounding box center [167, 97] width 37 height 18
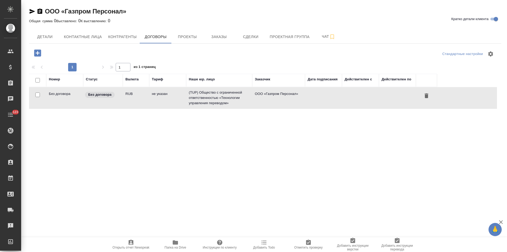
click at [172, 99] on td "не указан" at bounding box center [167, 97] width 37 height 18
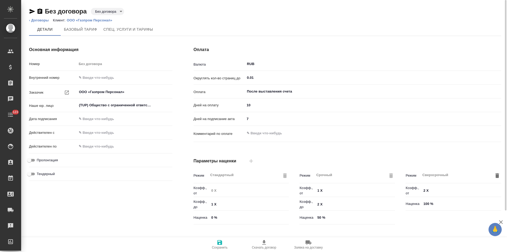
click at [116, 12] on body "🙏 .cls-1 fill:#fff; AWATERA [PERSON_NAME] Спецификации Заказы Чаты 123 Todo Про…" at bounding box center [253, 126] width 507 height 252
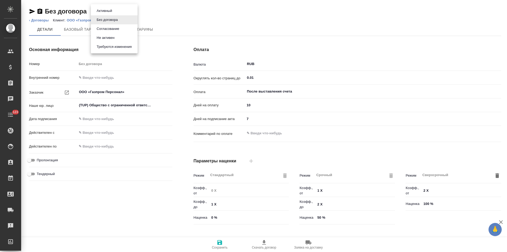
click at [115, 36] on button "Не активен" at bounding box center [105, 38] width 21 height 6
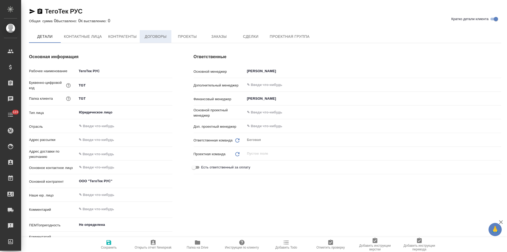
type textarea "x"
click at [156, 41] on button "Договоры" at bounding box center [156, 36] width 32 height 13
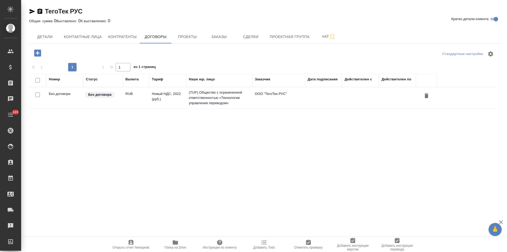
click at [234, 103] on td "(TUP) Общество с ограниченной ответственностью «Технологии управления переводом»" at bounding box center [219, 97] width 66 height 21
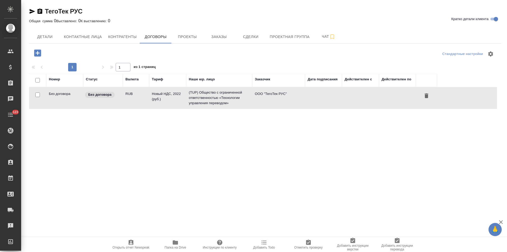
click at [234, 103] on td "(TUP) Общество с ограниченной ответственностью «Технологии управления переводом»" at bounding box center [219, 97] width 66 height 21
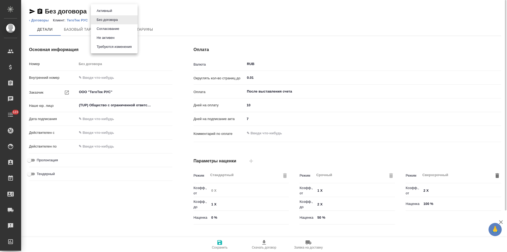
click at [102, 12] on body "🙏 .cls-1 fill:#fff; AWATERA Левченко Юлия Клиенты Спецификации Заказы Чаты 123 …" at bounding box center [253, 126] width 507 height 252
click at [109, 35] on button "Не активен" at bounding box center [105, 38] width 21 height 6
type input "Новый НДС, 2022 (руб.)"
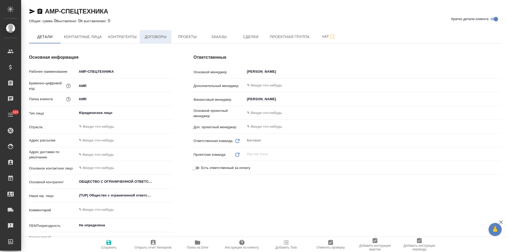
click at [162, 39] on span "Договоры" at bounding box center [155, 37] width 25 height 7
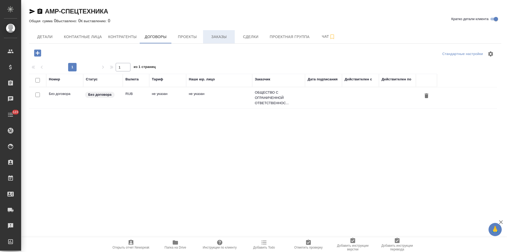
click at [221, 40] on button "Заказы" at bounding box center [219, 36] width 32 height 13
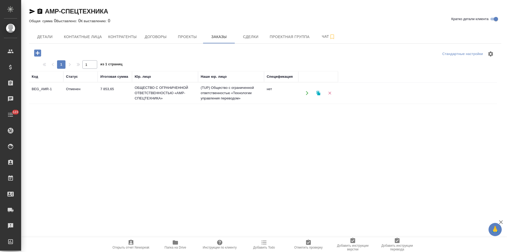
click at [241, 99] on td "(TUP) Общество с ограниченной ответственностью «Технологии управления переводом»" at bounding box center [231, 92] width 66 height 21
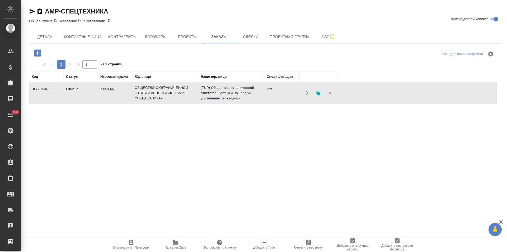
click at [241, 99] on td "(TUP) Общество с ограниченной ответственностью «Технологии управления переводом»" at bounding box center [231, 92] width 66 height 21
click at [162, 36] on span "Договоры" at bounding box center [155, 37] width 25 height 7
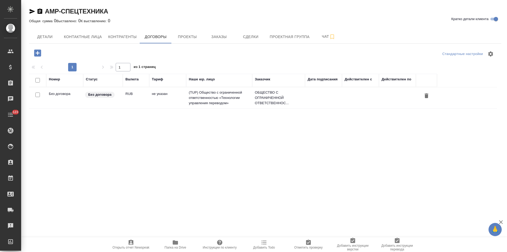
click at [215, 101] on td "(TUP) Общество с ограниченной ответственностью «Технологии управления переводом»" at bounding box center [219, 97] width 66 height 21
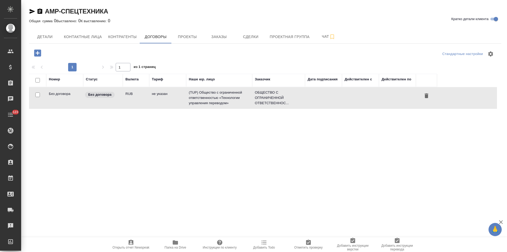
click at [215, 101] on td "(TUP) Общество с ограниченной ответственностью «Технологии управления переводом»" at bounding box center [219, 97] width 66 height 21
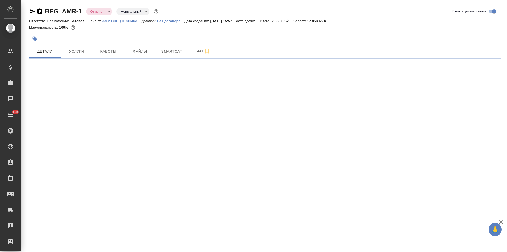
select select "RU"
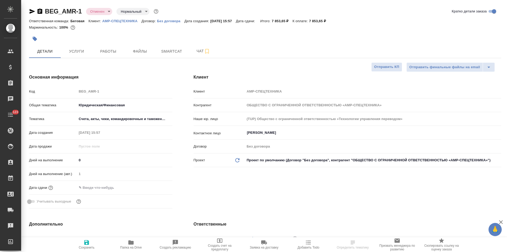
type textarea "x"
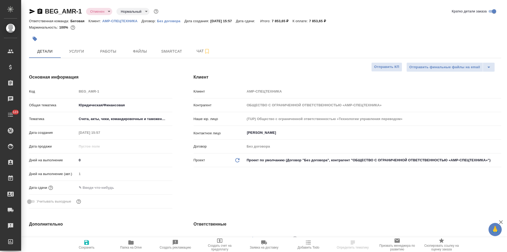
type textarea "x"
click at [176, 21] on p "Без договора" at bounding box center [170, 21] width 27 height 4
type textarea "x"
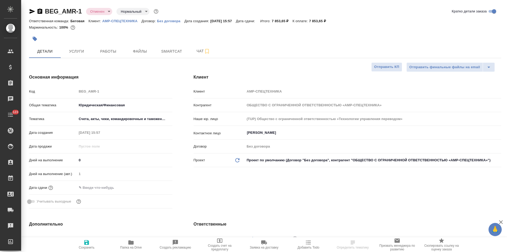
select select "RU"
type textarea "x"
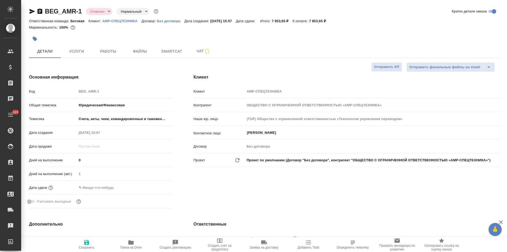
type textarea "x"
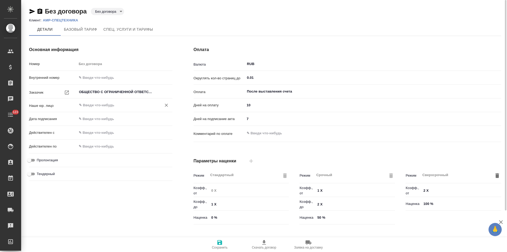
click at [100, 104] on input "text" at bounding box center [115, 105] width 75 height 6
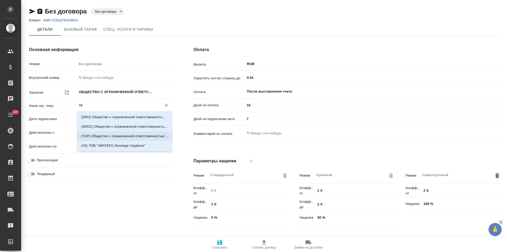
click at [106, 134] on p "(TUP) Общество с ограниченной ответственностью «Технологии управления переводом»" at bounding box center [124, 135] width 87 height 5
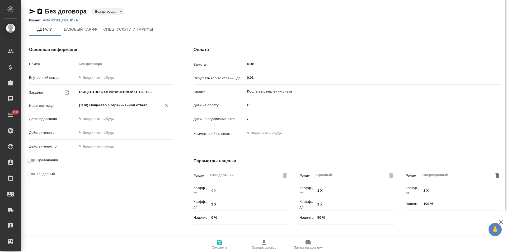
type input "(TUP) Общество с ограниченной ответственностью «Технологии управления переводом»"
click at [220, 239] on icon "button" at bounding box center [220, 242] width 6 height 6
click at [116, 12] on body "🙏 .cls-1 fill:#fff; AWATERA [PERSON_NAME] Спецификации Заказы Чаты 123 Todo Про…" at bounding box center [253, 126] width 507 height 252
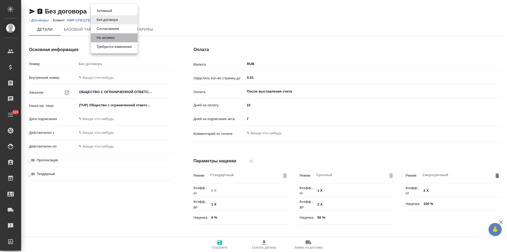
click at [113, 37] on button "Не активен" at bounding box center [105, 38] width 21 height 6
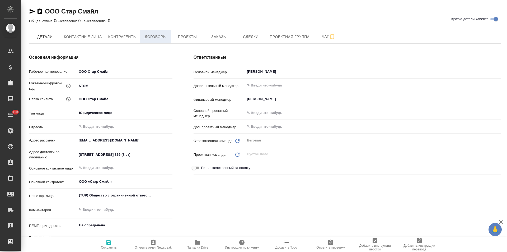
click at [159, 36] on span "Договоры" at bounding box center [155, 37] width 25 height 7
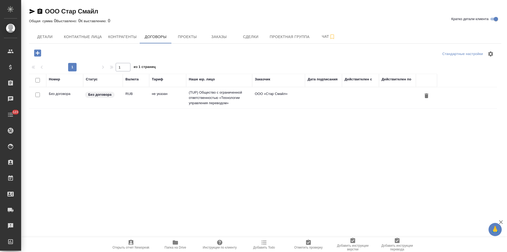
click at [195, 100] on td "(TUP) Общество с ограниченной ответственностью «Технологии управления переводом»" at bounding box center [219, 97] width 66 height 21
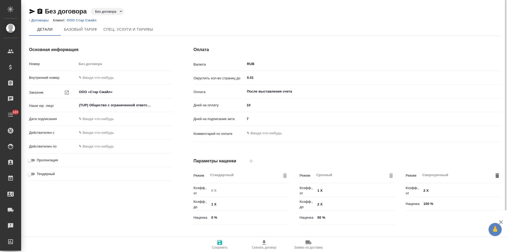
click at [113, 11] on body "🙏 .cls-1 fill:#fff; AWATERA Левченко Юлия Клиенты Спецификации Заказы Чаты 123 …" at bounding box center [253, 126] width 507 height 252
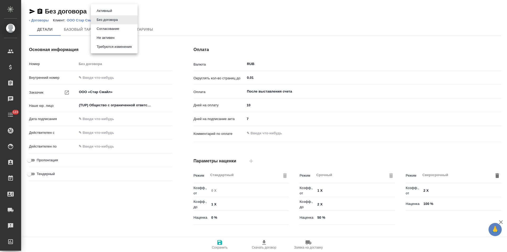
click at [112, 38] on button "Не активен" at bounding box center [105, 38] width 21 height 6
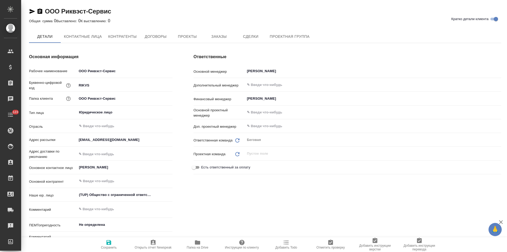
click at [156, 37] on span "Договоры" at bounding box center [155, 36] width 25 height 7
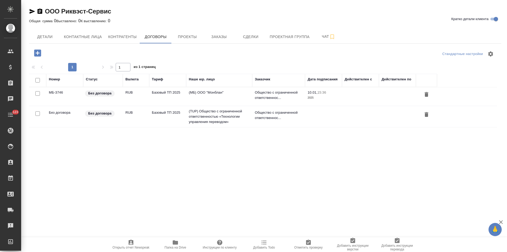
click at [213, 118] on td "(TUP) Общество с ограниченной ответственностью «Технологии управления переводом»" at bounding box center [219, 116] width 66 height 21
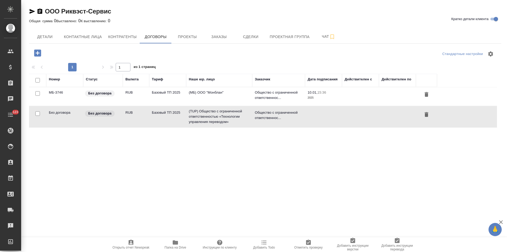
click at [213, 118] on td "(TUP) Общество с ограниченной ответственностью «Технологии управления переводом»" at bounding box center [219, 116] width 66 height 21
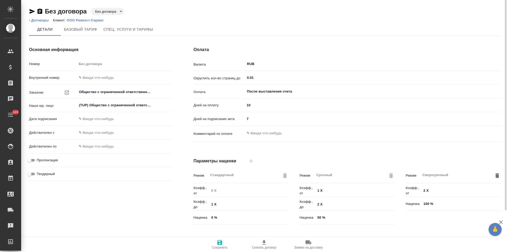
click at [116, 12] on body "🙏 .cls-1 fill:#fff; AWATERA Левченко Юлия Клиенты Спецификации Заказы Чаты 123 …" at bounding box center [253, 126] width 507 height 252
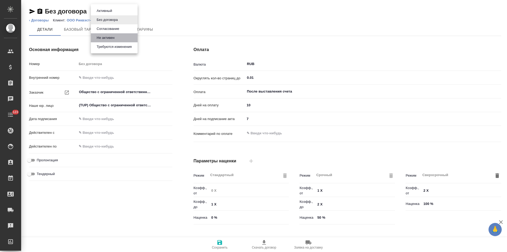
click at [111, 36] on button "Не активен" at bounding box center [105, 38] width 21 height 6
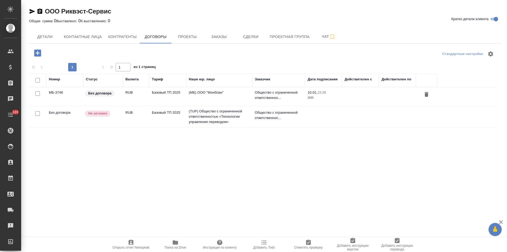
click at [227, 93] on td "(МБ) ООО "Монблан"" at bounding box center [219, 96] width 66 height 18
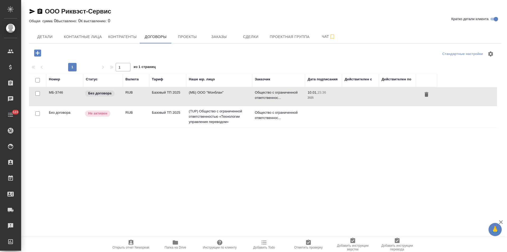
click at [227, 93] on td "(МБ) ООО "Монблан"" at bounding box center [219, 96] width 66 height 18
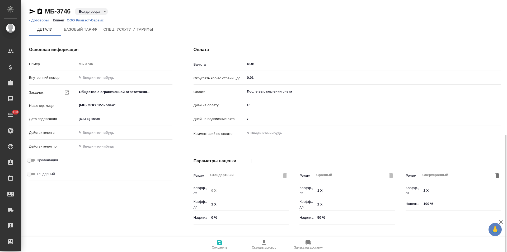
scroll to position [107, 0]
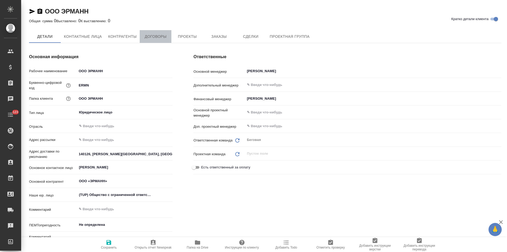
click at [159, 38] on span "Договоры" at bounding box center [155, 36] width 25 height 7
type textarea "x"
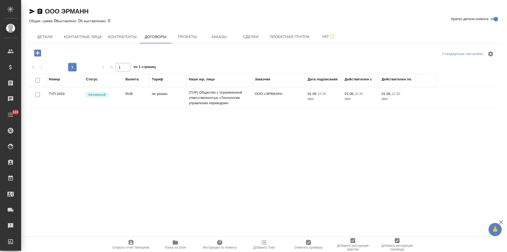
click at [202, 103] on td "(TUP) Общество с ограниченной ответственностью «Технологии управления переводом»" at bounding box center [219, 97] width 66 height 21
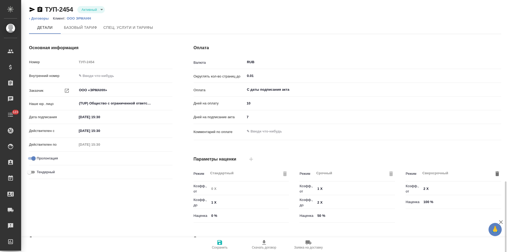
scroll to position [107, 0]
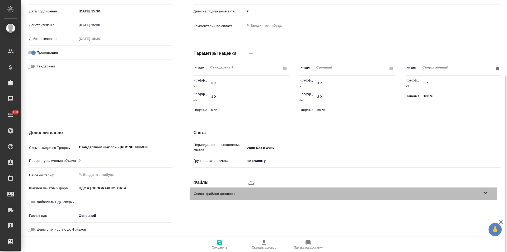
click at [486, 192] on icon at bounding box center [485, 193] width 3 height 2
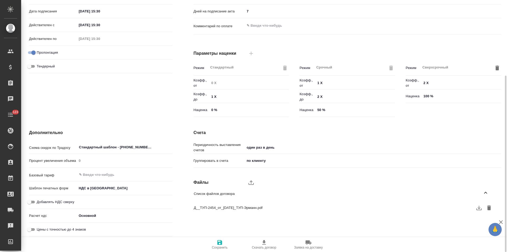
click at [479, 210] on icon "button" at bounding box center [479, 207] width 6 height 6
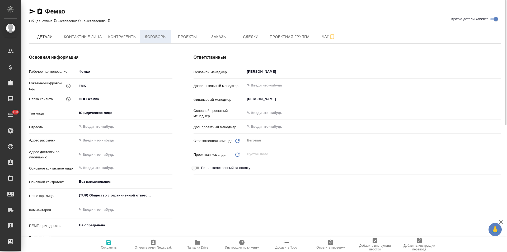
click at [156, 42] on button "Договоры" at bounding box center [156, 36] width 32 height 13
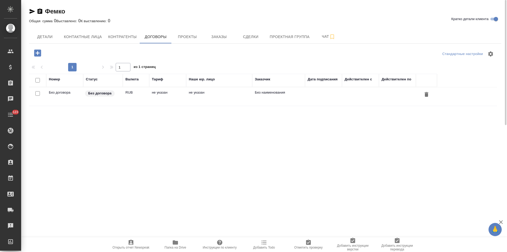
click at [186, 100] on td "не указан" at bounding box center [219, 96] width 66 height 18
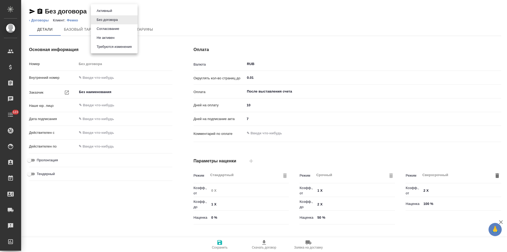
click at [107, 37] on button "Не активен" at bounding box center [105, 38] width 21 height 6
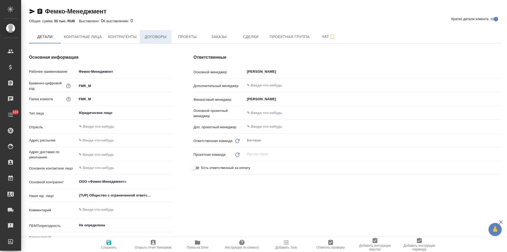
click at [160, 40] on button "Договоры" at bounding box center [156, 36] width 32 height 13
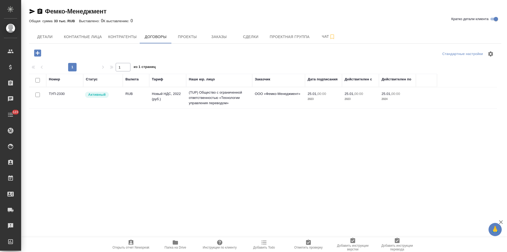
click at [232, 103] on td "(TUP) Общество с ограниченной ответственностью «Технологии управления переводом»" at bounding box center [219, 97] width 66 height 21
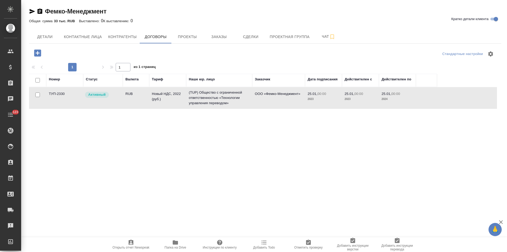
click at [232, 103] on td "(TUP) Общество с ограниченной ответственностью «Технологии управления переводом»" at bounding box center [219, 97] width 66 height 21
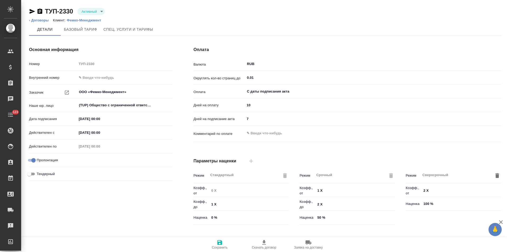
scroll to position [107, 0]
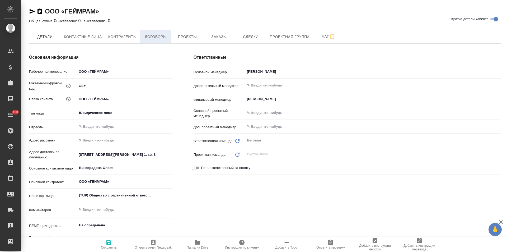
drag, startPoint x: 0, startPoint y: 0, endPoint x: 150, endPoint y: 38, distance: 154.4
click at [150, 38] on span "Договоры" at bounding box center [155, 37] width 25 height 7
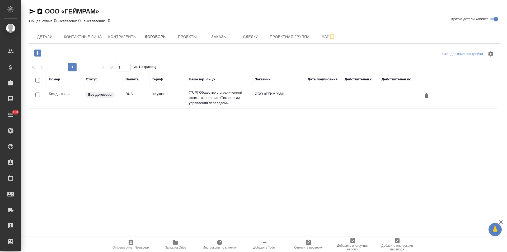
click at [235, 101] on td "(TUP) Общество с ограниченной ответственностью «Технологии управления переводом»" at bounding box center [219, 97] width 66 height 21
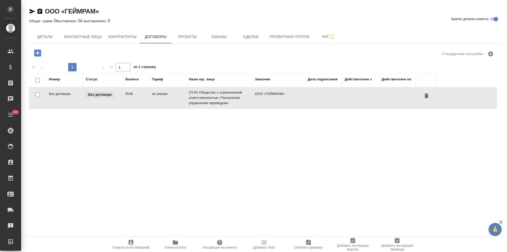
click at [235, 101] on td "(TUP) Общество с ограниченной ответственностью «Технологии управления переводом»" at bounding box center [219, 97] width 66 height 21
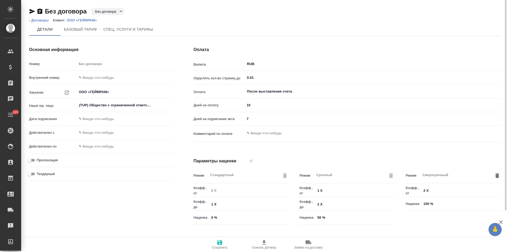
click at [119, 13] on body "🙏 .cls-1 fill:#fff; AWATERA [PERSON_NAME] Спецификации Заказы Чаты 123 Todo Про…" at bounding box center [253, 126] width 507 height 252
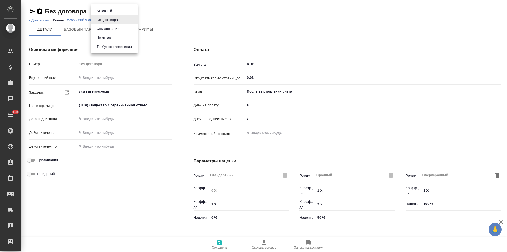
click at [119, 36] on li "Не активен" at bounding box center [114, 37] width 47 height 9
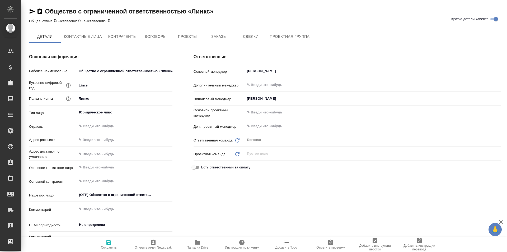
type textarea "x"
click at [158, 37] on span "Договоры" at bounding box center [155, 37] width 25 height 7
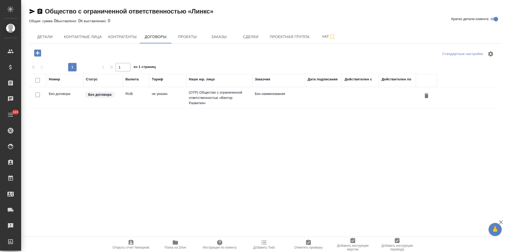
click at [233, 99] on td "(OTP) Общество с ограниченной ответственностью «Вектор Развития»" at bounding box center [219, 97] width 66 height 21
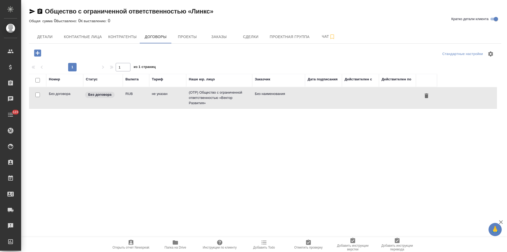
click at [233, 99] on td "(OTP) Общество с ограниченной ответственностью «Вектор Развития»" at bounding box center [219, 97] width 66 height 21
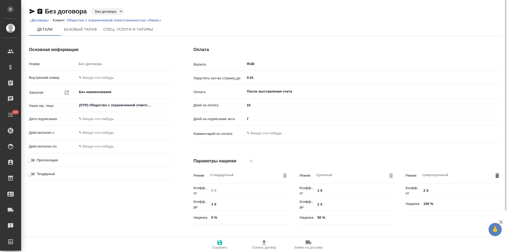
click at [109, 11] on body "🙏 .cls-1 fill:#fff; AWATERA Левченко Юлия Клиенты Спецификации Заказы Чаты 123 …" at bounding box center [253, 126] width 507 height 252
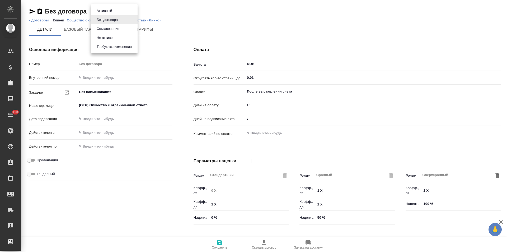
click at [110, 37] on button "Не активен" at bounding box center [105, 38] width 21 height 6
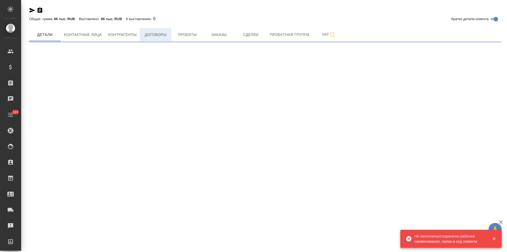
click at [154, 39] on button "Договоры" at bounding box center [156, 34] width 32 height 13
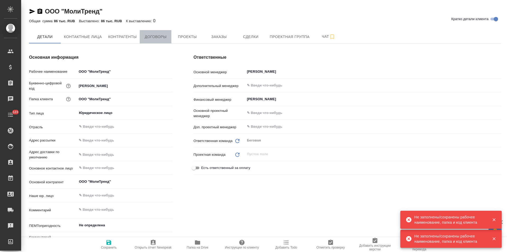
click at [154, 39] on span "Договоры" at bounding box center [155, 37] width 25 height 7
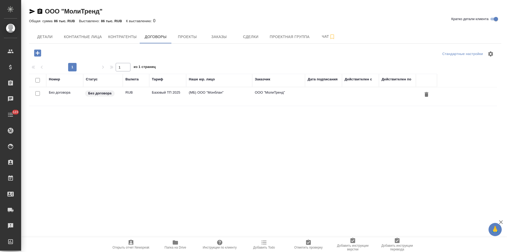
click at [196, 95] on td "(МБ) ООО "Монблан"" at bounding box center [219, 96] width 66 height 18
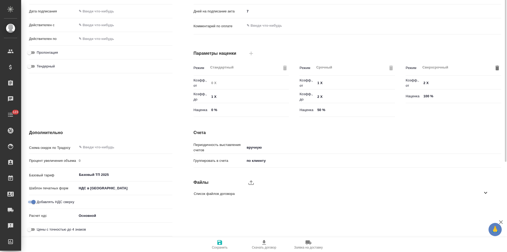
scroll to position [28, 0]
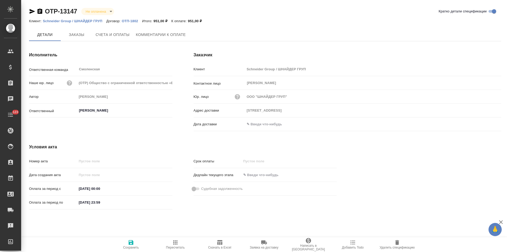
type input "107031, МОСКВА ГОРОД, УЛИЦА ПЕТРОВКА, 27"
click at [121, 40] on button "Счета и оплаты" at bounding box center [112, 34] width 40 height 13
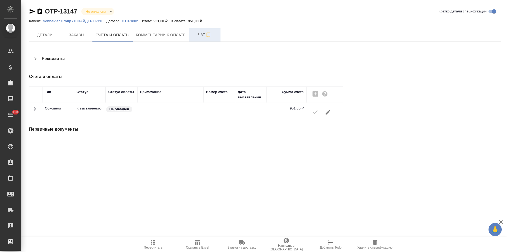
click at [195, 38] on span "Чат" at bounding box center [204, 34] width 25 height 7
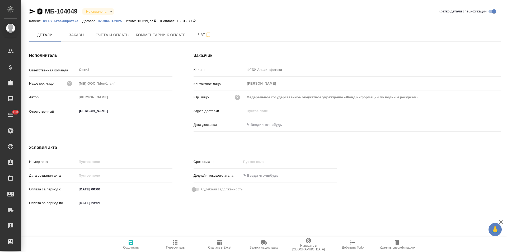
click at [41, 12] on icon "button" at bounding box center [39, 10] width 5 height 5
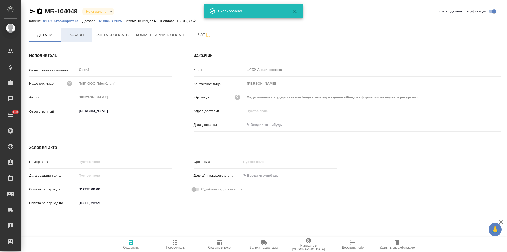
click at [80, 36] on span "Заказы" at bounding box center [76, 35] width 25 height 7
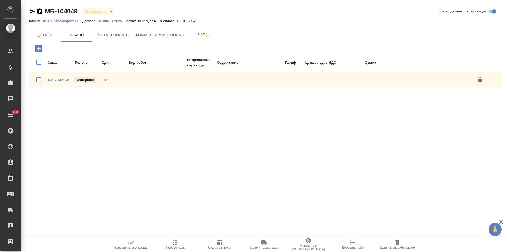
click at [108, 79] on div "SM_AKIN-10 Завершен" at bounding box center [265, 79] width 472 height 15
click at [43, 35] on span "Детали" at bounding box center [44, 35] width 25 height 7
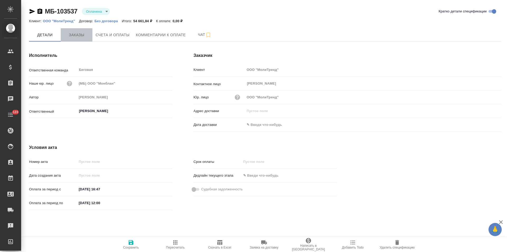
click at [78, 38] on span "Заказы" at bounding box center [76, 35] width 25 height 7
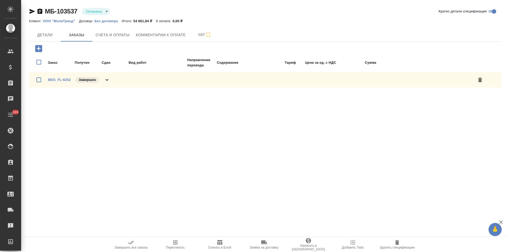
click at [109, 83] on div "BEG_FL-6252 Завершен" at bounding box center [79, 79] width 62 height 7
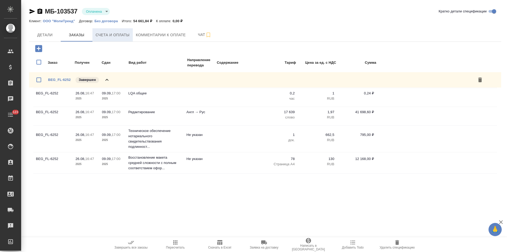
click at [110, 39] on button "Счета и оплаты" at bounding box center [112, 34] width 40 height 13
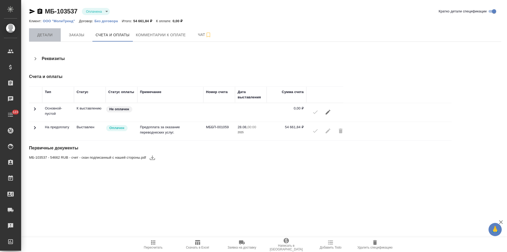
click at [46, 33] on span "Детали" at bounding box center [44, 35] width 25 height 7
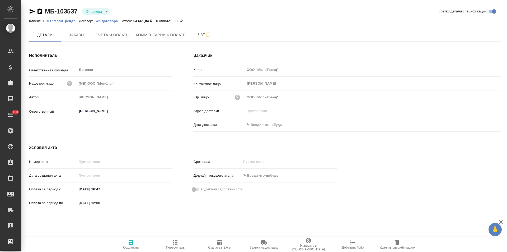
click at [67, 22] on p "ООО "МолиТренд"" at bounding box center [61, 21] width 36 height 4
click at [106, 22] on p "Без договора" at bounding box center [108, 21] width 27 height 4
click at [82, 36] on span "Заказы" at bounding box center [76, 35] width 25 height 7
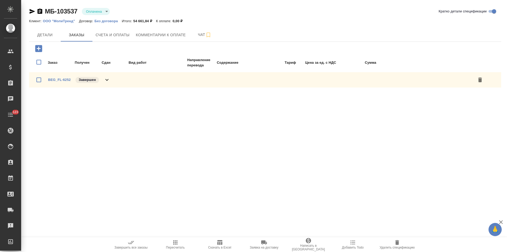
click at [115, 86] on div "BEG_FL-6252 Завершен" at bounding box center [265, 79] width 472 height 15
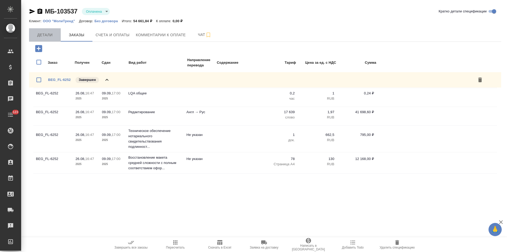
click at [43, 32] on span "Детали" at bounding box center [44, 35] width 25 height 7
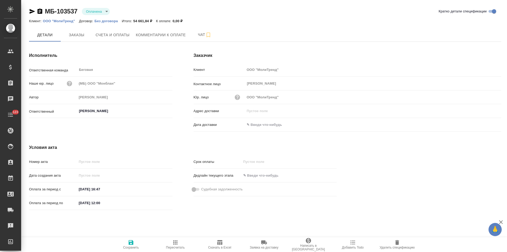
click at [82, 201] on input "08.09.2025 12:00" at bounding box center [100, 203] width 46 height 8
type input "09.09.2025 12:00"
click at [133, 242] on icon "button" at bounding box center [131, 242] width 5 height 5
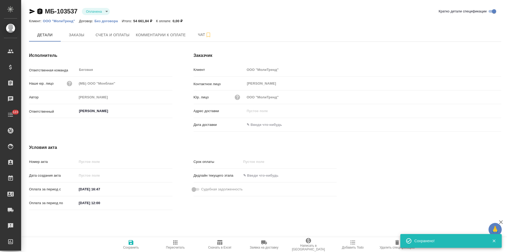
click at [41, 12] on icon "button" at bounding box center [39, 10] width 5 height 5
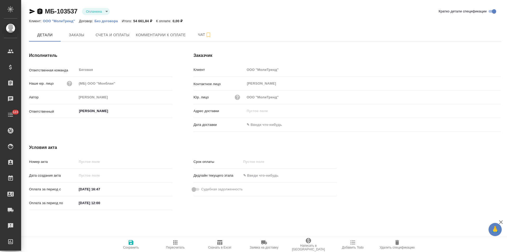
click at [41, 12] on icon "button" at bounding box center [39, 10] width 5 height 5
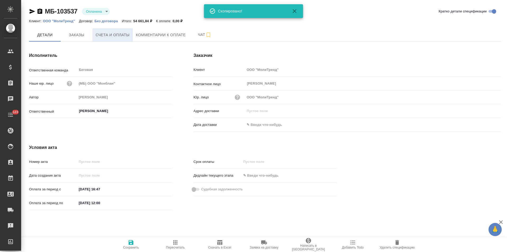
click at [121, 36] on span "Счета и оплаты" at bounding box center [113, 35] width 34 height 7
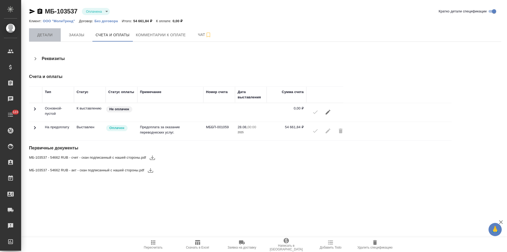
click at [43, 35] on span "Детали" at bounding box center [44, 35] width 25 height 7
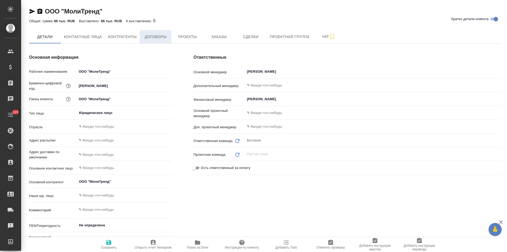
click at [158, 39] on span "Договоры" at bounding box center [155, 37] width 25 height 7
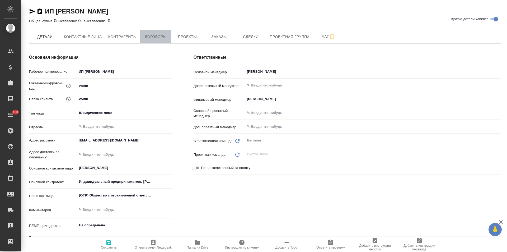
click at [156, 34] on span "Договоры" at bounding box center [155, 37] width 25 height 7
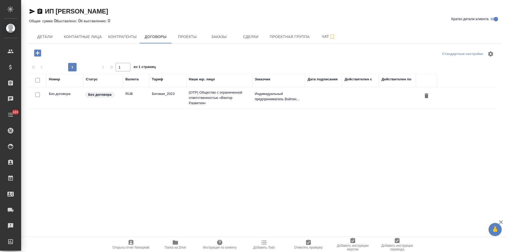
click at [230, 103] on td "(OTP) Общество с ограниченной ответственностью «Вектор Развития»" at bounding box center [219, 97] width 66 height 21
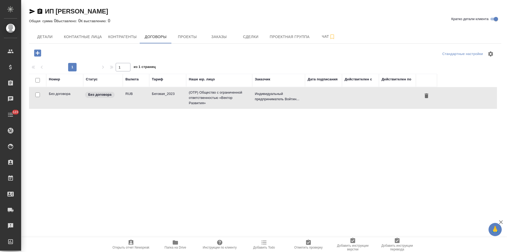
click at [230, 103] on td "(OTP) Общество с ограниченной ответственностью «Вектор Развития»" at bounding box center [219, 97] width 66 height 21
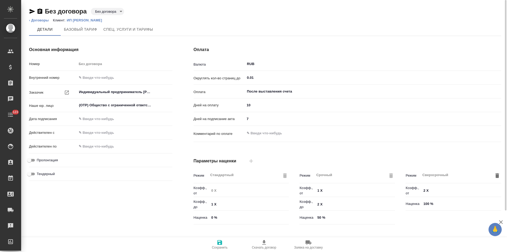
click at [112, 13] on body "🙏 .cls-1 fill:#fff; AWATERA Левченко Юлия Клиенты Спецификации Заказы Чаты 123 …" at bounding box center [253, 126] width 507 height 252
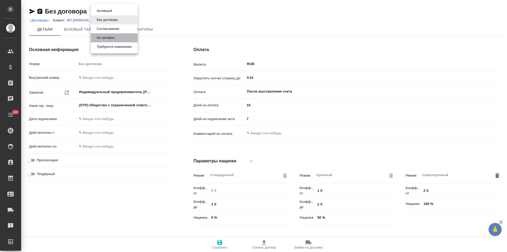
click at [111, 36] on button "Не активен" at bounding box center [105, 38] width 21 height 6
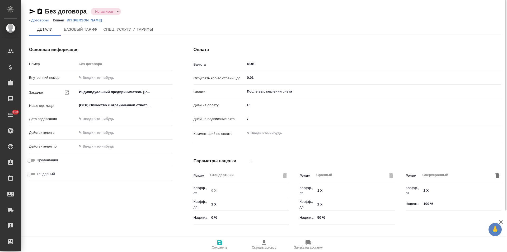
type input "Беговая_2023"
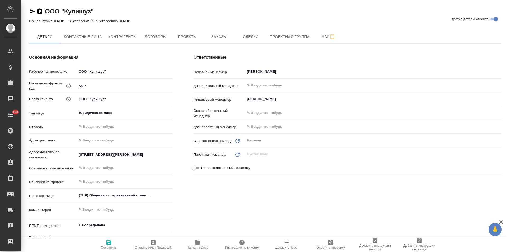
type textarea "x"
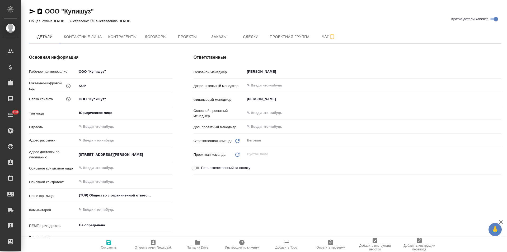
type textarea "x"
click at [156, 35] on span "Договоры" at bounding box center [155, 37] width 25 height 7
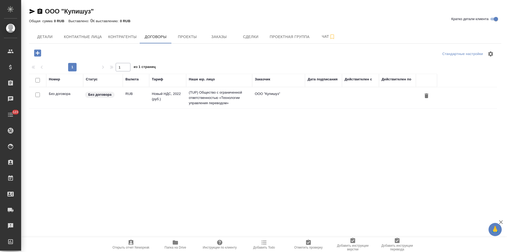
click at [187, 97] on td "(TUP) Общество с ограниченной ответственностью «Технологии управления переводом»" at bounding box center [219, 97] width 66 height 21
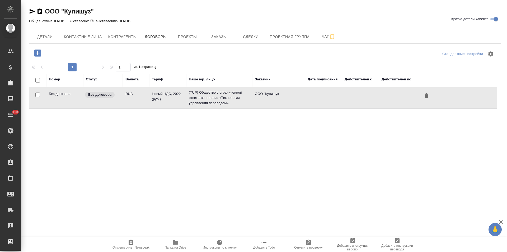
click at [188, 97] on td "(TUP) Общество с ограниченной ответственностью «Технологии управления переводом»" at bounding box center [219, 97] width 66 height 21
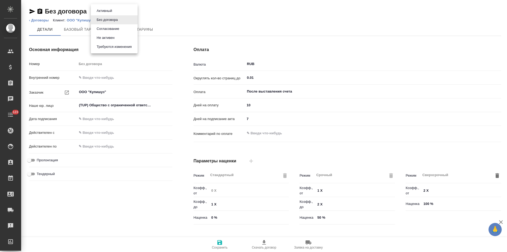
click at [116, 40] on button "Не активен" at bounding box center [105, 38] width 21 height 6
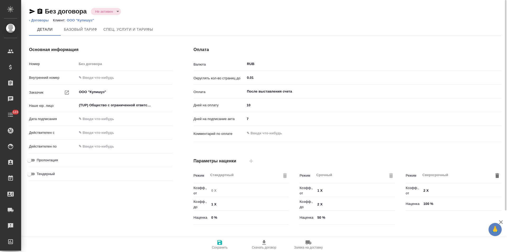
type input "Новый НДС, 2022 (руб.)"
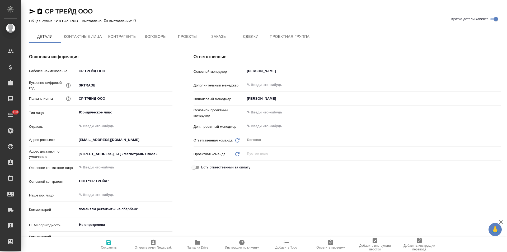
type textarea "x"
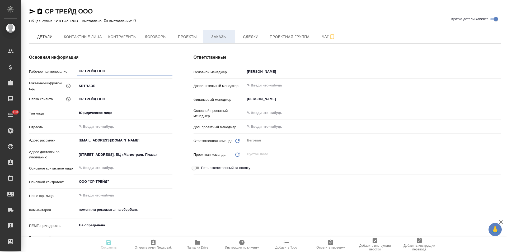
type textarea "x"
click at [157, 34] on span "Договоры" at bounding box center [155, 37] width 25 height 7
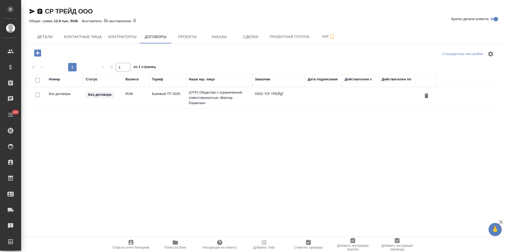
click at [174, 97] on td "Базовый ТП 2025" at bounding box center [167, 97] width 37 height 18
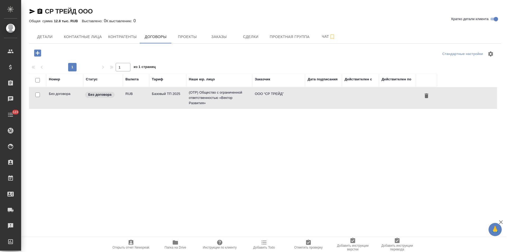
click at [174, 97] on td "Базовый ТП 2025" at bounding box center [167, 97] width 37 height 18
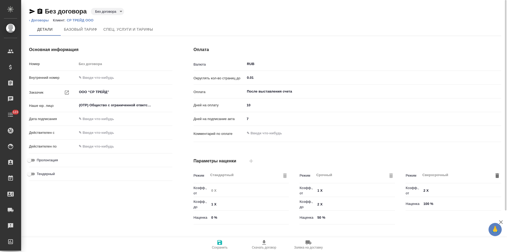
click at [111, 12] on body "🙏 .cls-1 fill:#fff; AWATERA Левченко Юлия Клиенты Спецификации Заказы Чаты 123 …" at bounding box center [253, 126] width 507 height 252
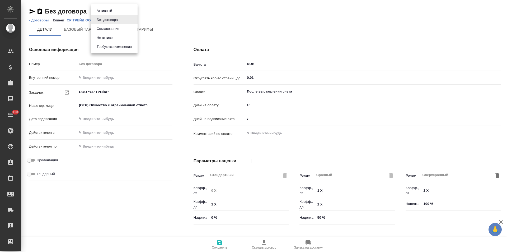
click at [110, 36] on button "Не активен" at bounding box center [105, 38] width 21 height 6
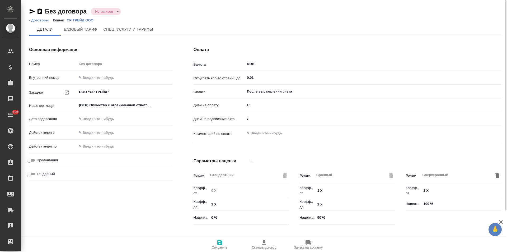
type input "Базовый ТП 2025"
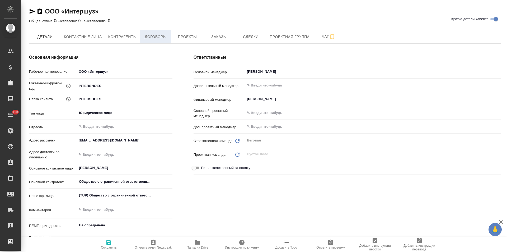
click at [155, 39] on span "Договоры" at bounding box center [155, 37] width 25 height 7
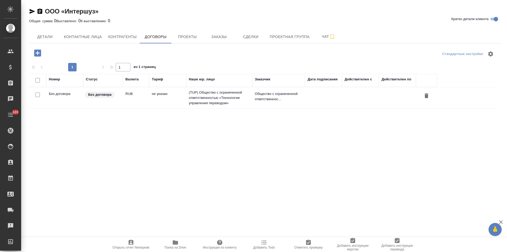
click at [173, 100] on td "не указан" at bounding box center [167, 97] width 37 height 18
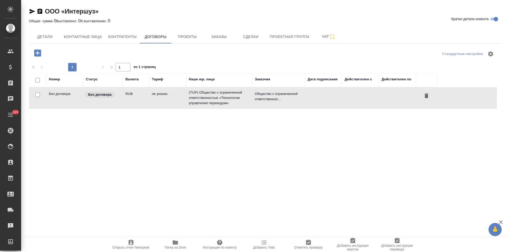
click at [173, 100] on td "не указан" at bounding box center [167, 97] width 37 height 18
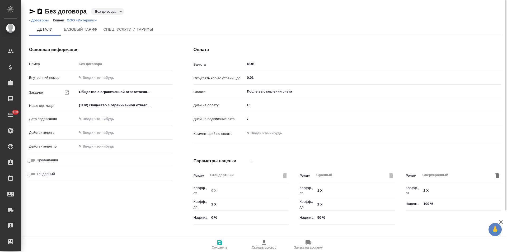
click at [120, 12] on body "🙏 .cls-1 fill:#fff; AWATERA Левченко Юлия Клиенты Спецификации Заказы Чаты 123 …" at bounding box center [253, 126] width 507 height 252
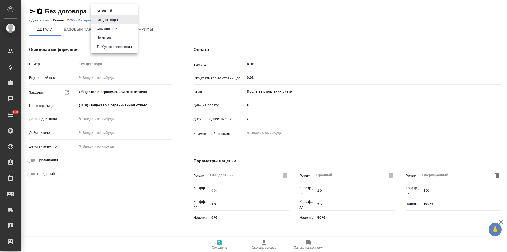
click at [122, 38] on li "Не активен" at bounding box center [114, 37] width 47 height 9
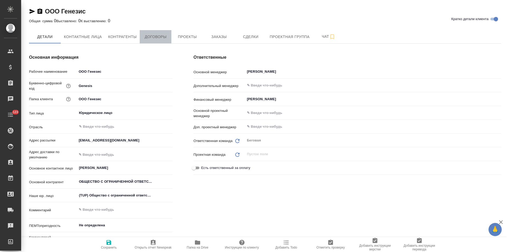
click at [153, 35] on span "Договоры" at bounding box center [155, 37] width 25 height 7
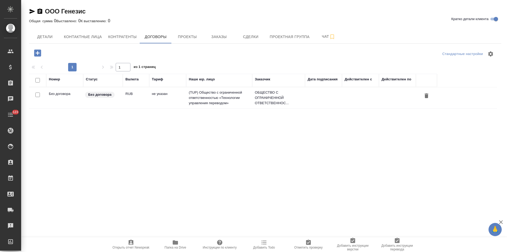
click at [161, 101] on td "не указан" at bounding box center [167, 97] width 37 height 18
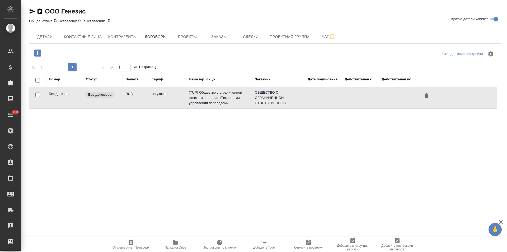
click at [161, 101] on td "не указан" at bounding box center [167, 97] width 37 height 18
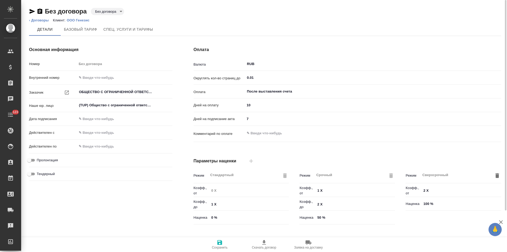
click at [113, 13] on body "🙏 .cls-1 fill:#fff; AWATERA Левченко Юлия Клиенты Спецификации Заказы Чаты 123 …" at bounding box center [253, 126] width 507 height 252
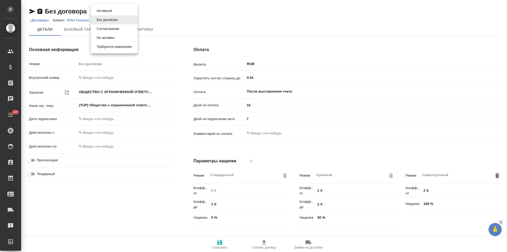
click at [110, 36] on button "Не активен" at bounding box center [105, 38] width 21 height 6
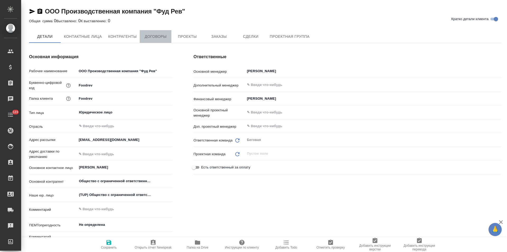
click at [159, 40] on span "Договоры" at bounding box center [155, 36] width 25 height 7
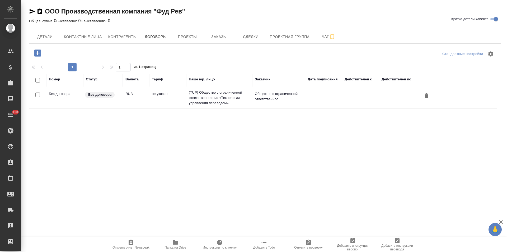
click at [182, 101] on td "не указан" at bounding box center [167, 97] width 37 height 18
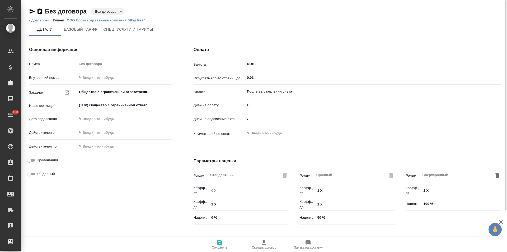
click at [113, 12] on body "🙏 .cls-1 fill:#fff; AWATERA Левченко Юлия Клиенты Спецификации Заказы Чаты 123 …" at bounding box center [253, 126] width 507 height 252
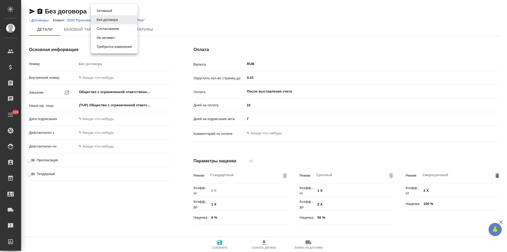
click at [120, 38] on li "Не активен" at bounding box center [114, 37] width 47 height 9
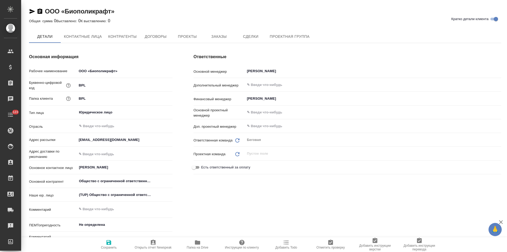
type textarea "x"
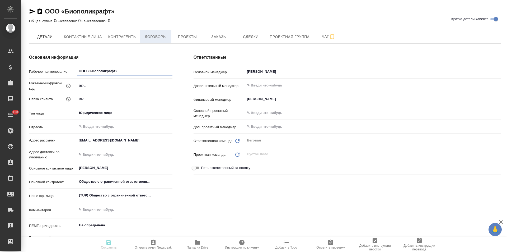
type textarea "x"
click at [152, 35] on span "Договоры" at bounding box center [155, 37] width 25 height 7
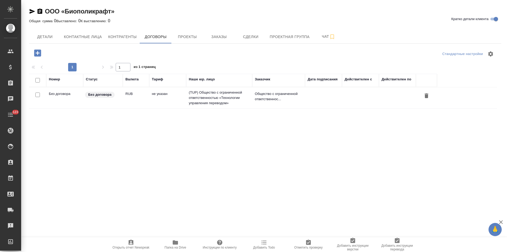
click at [164, 100] on td "не указан" at bounding box center [167, 97] width 37 height 18
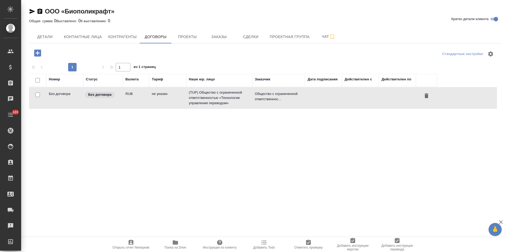
click at [164, 100] on td "не указан" at bounding box center [167, 97] width 37 height 18
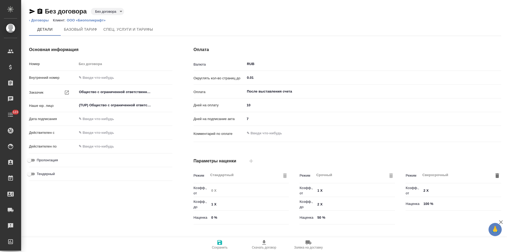
click at [108, 12] on body "🙏 .cls-1 fill:#fff; AWATERA [PERSON_NAME] Спецификации Заказы Чаты 123 Todo Про…" at bounding box center [253, 126] width 507 height 252
click at [117, 37] on li "Не активен" at bounding box center [114, 37] width 47 height 9
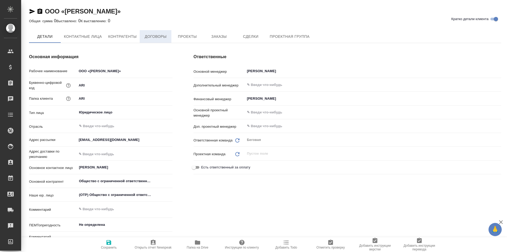
type textarea "x"
click at [162, 38] on span "Договоры" at bounding box center [155, 37] width 25 height 7
type textarea "x"
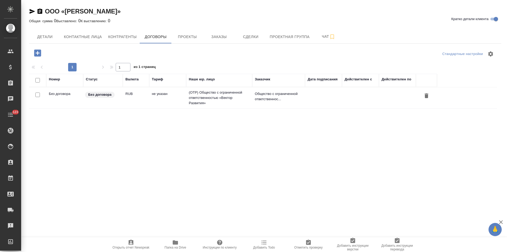
click at [173, 98] on td "не указан" at bounding box center [167, 97] width 37 height 18
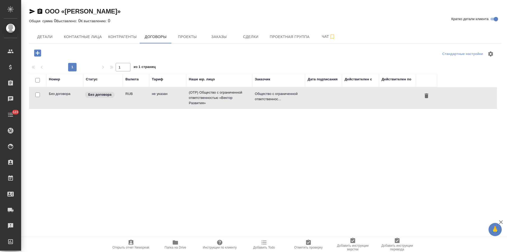
click at [173, 98] on td "не указан" at bounding box center [167, 97] width 37 height 18
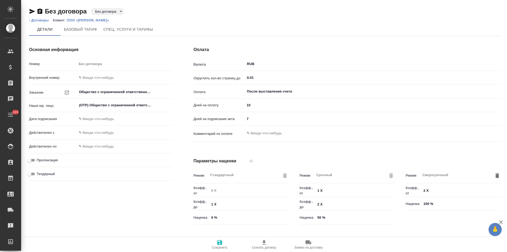
click at [112, 12] on body "🙏 .cls-1 fill:#fff; AWATERA [PERSON_NAME] Спецификации Заказы Чаты 123 Todo Про…" at bounding box center [253, 126] width 507 height 252
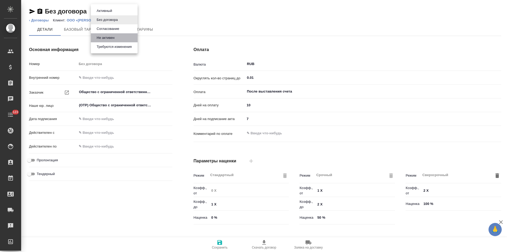
click at [113, 36] on button "Не активен" at bounding box center [105, 38] width 21 height 6
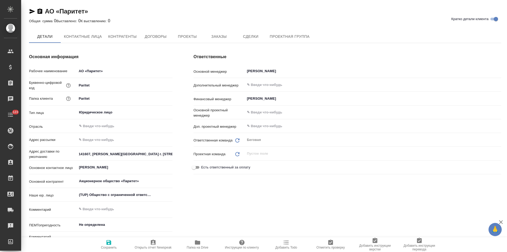
type textarea "x"
click at [156, 39] on span "Договоры" at bounding box center [155, 37] width 25 height 7
type textarea "x"
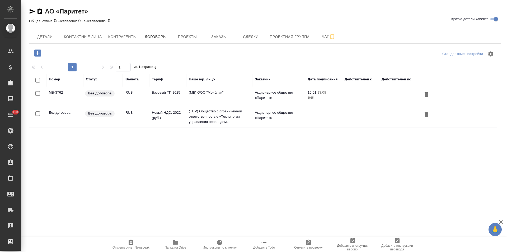
click at [189, 118] on td "(TUP) Общество с ограниченной ответственностью «Технологии управления переводом»" at bounding box center [219, 116] width 66 height 21
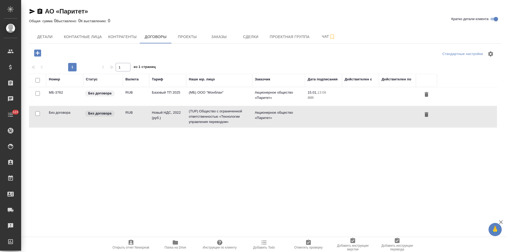
click at [189, 118] on td "(TUP) Общество с ограниченной ответственностью «Технологии управления переводом»" at bounding box center [219, 116] width 66 height 21
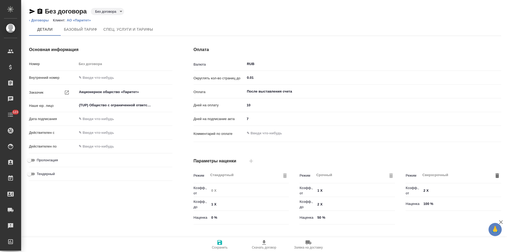
click at [117, 11] on body "🙏 .cls-1 fill:#fff; AWATERA [PERSON_NAME] Спецификации Заказы Чаты 123 Todo Про…" at bounding box center [253, 126] width 507 height 252
click at [122, 36] on li "Не активен" at bounding box center [114, 37] width 47 height 9
type input "Новый НДС, 2022 (руб.)"
click at [41, 20] on link "‹ Договоры" at bounding box center [39, 20] width 20 height 4
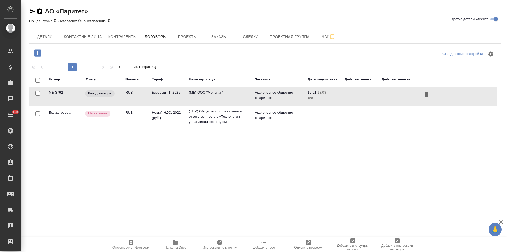
click at [205, 98] on td "(МБ) ООО "Монблан"" at bounding box center [219, 96] width 66 height 18
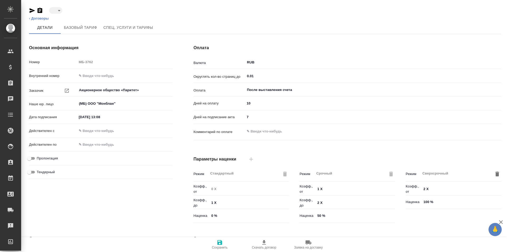
type input "Базовый ТП 2025"
type input "draft"
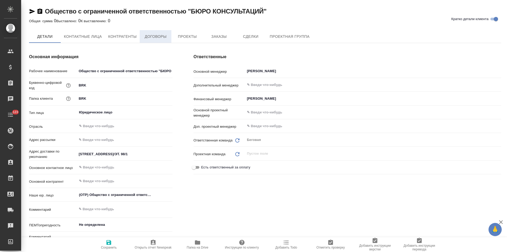
click at [162, 39] on span "Договоры" at bounding box center [155, 36] width 25 height 7
type textarea "x"
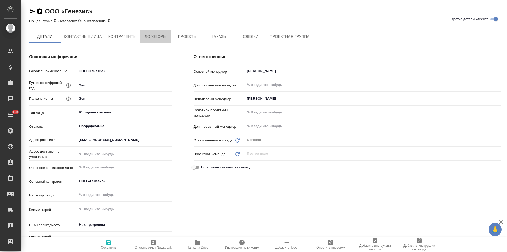
click at [158, 39] on span "Договоры" at bounding box center [155, 36] width 25 height 7
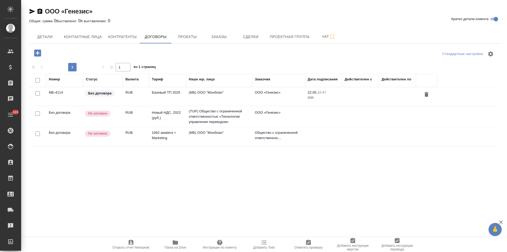
click at [238, 96] on td "(МБ) ООО "Монблан"" at bounding box center [219, 96] width 66 height 18
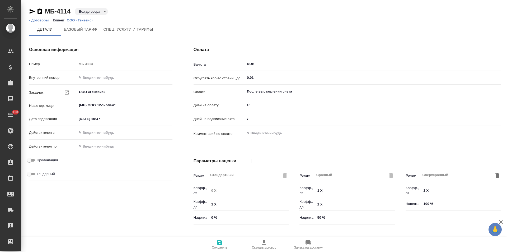
type input "Базовый ТП 2025"
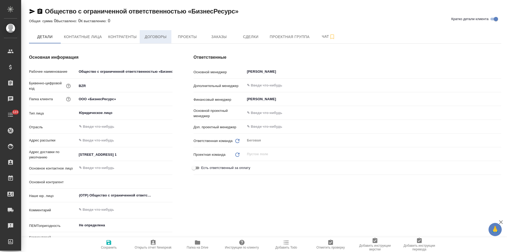
click at [163, 39] on span "Договоры" at bounding box center [155, 37] width 25 height 7
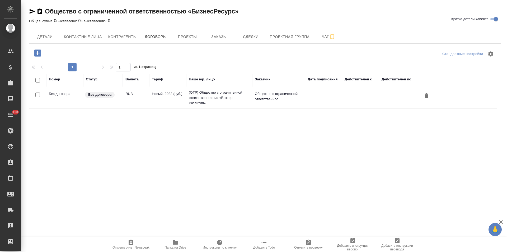
click at [213, 105] on td "(OTP) Общество с ограниченной ответственностью «Вектор Развития»" at bounding box center [219, 97] width 66 height 21
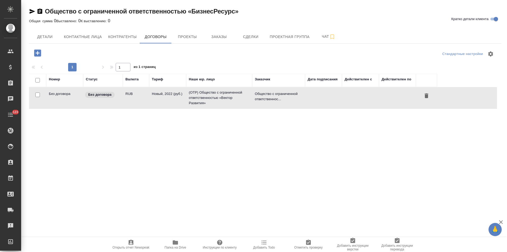
click at [213, 105] on td "(OTP) Общество с ограниченной ответственностью «Вектор Развития»" at bounding box center [219, 97] width 66 height 21
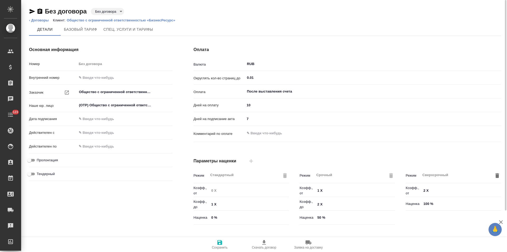
type input "Новый, 2022 (руб.)"
click at [110, 12] on body "🙏 .cls-1 fill:#fff; AWATERA Левченко Юлия Клиенты Спецификации Заказы Чаты 123 …" at bounding box center [253, 126] width 507 height 252
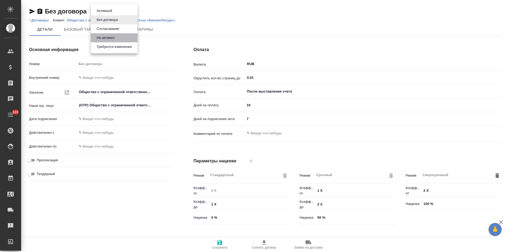
click at [109, 35] on button "Не активен" at bounding box center [105, 38] width 21 height 6
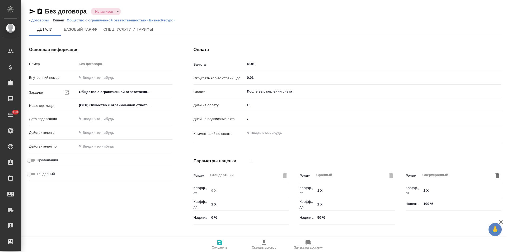
type input "Новый, 2022 (руб.)"
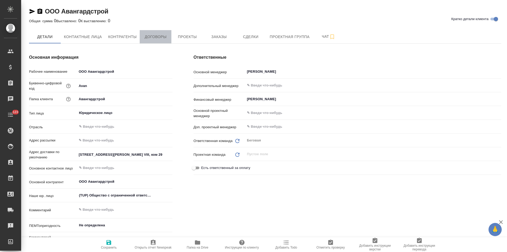
click at [157, 39] on span "Договоры" at bounding box center [155, 37] width 25 height 7
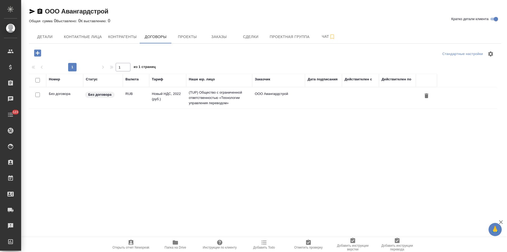
click at [195, 97] on td "(TUP) Общество с ограниченной ответственностью «Технологии управления переводом»" at bounding box center [219, 97] width 66 height 21
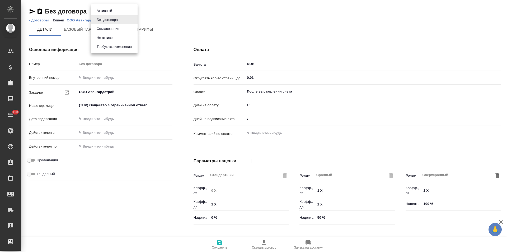
click at [113, 36] on button "Не активен" at bounding box center [105, 38] width 21 height 6
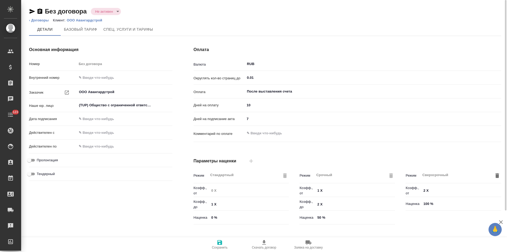
type input "Новый НДС, 2022 (руб.)"
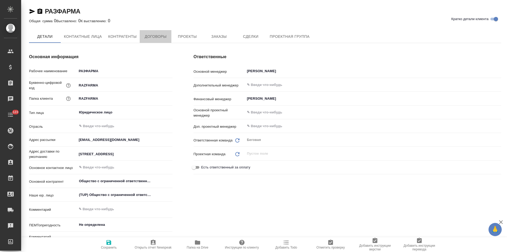
click at [153, 38] on span "Договоры" at bounding box center [155, 36] width 25 height 7
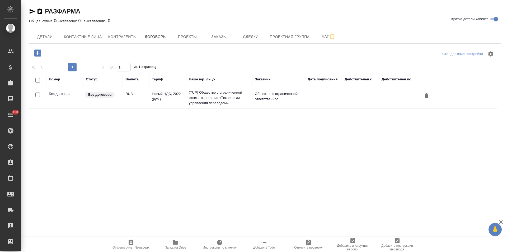
click at [203, 97] on td "(TUP) Общество с ограниченной ответственностью «Технологии управления переводом»" at bounding box center [219, 97] width 66 height 21
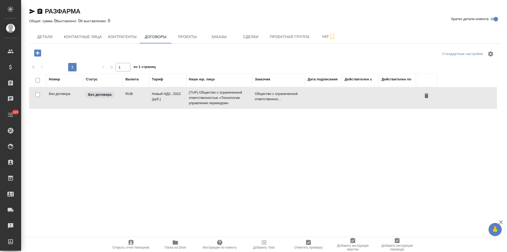
click at [203, 97] on td "(TUP) Общество с ограниченной ответственностью «Технологии управления переводом»" at bounding box center [219, 97] width 66 height 21
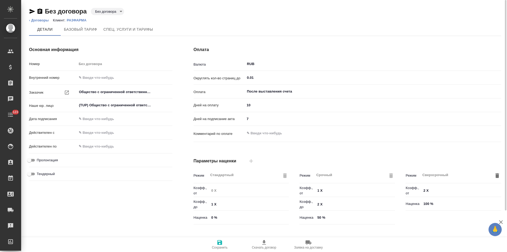
click at [108, 13] on body "🙏 .cls-1 fill:#fff; AWATERA [PERSON_NAME] Спецификации Заказы Чаты 123 Todo Про…" at bounding box center [253, 126] width 507 height 252
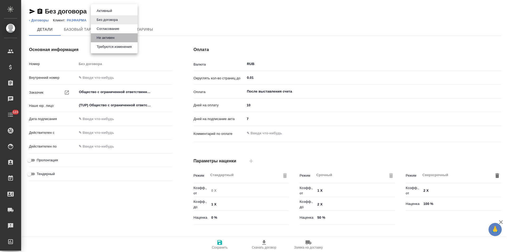
click at [110, 36] on button "Не активен" at bounding box center [105, 38] width 21 height 6
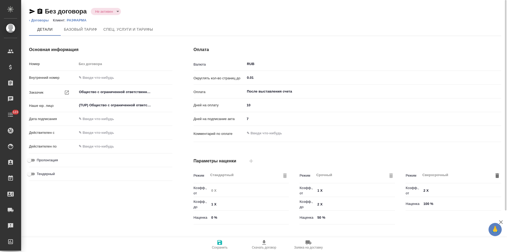
type input "Новый НДС, 2022 (руб.)"
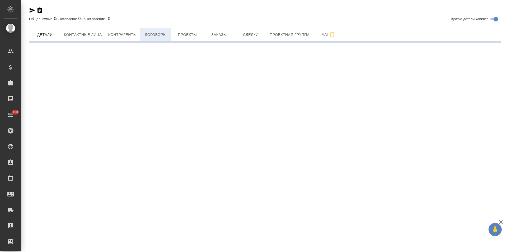
click at [158, 38] on button "Договоры" at bounding box center [156, 34] width 32 height 13
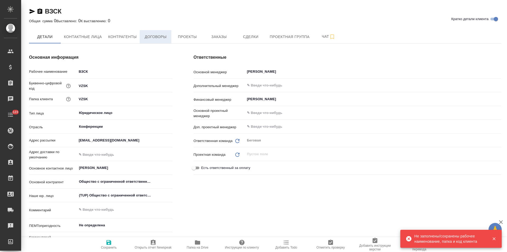
click at [158, 38] on span "Договоры" at bounding box center [155, 37] width 25 height 7
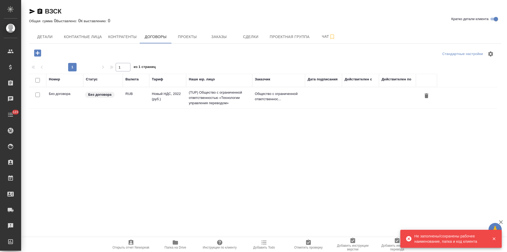
click at [174, 104] on td "Новый НДС, 2022 (руб.)" at bounding box center [167, 97] width 37 height 18
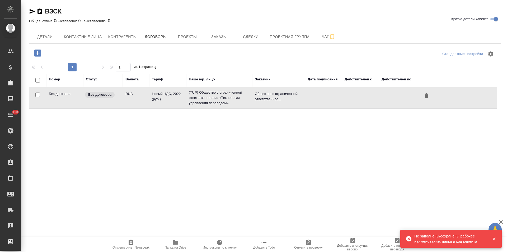
click at [174, 104] on td "Новый НДС, 2022 (руб.)" at bounding box center [167, 97] width 37 height 18
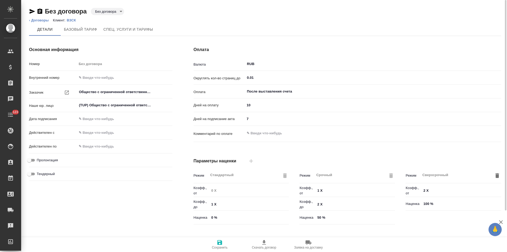
click at [112, 13] on body "🙏 .cls-1 fill:#fff; AWATERA [PERSON_NAME] Спецификации Заказы Чаты 123 Todo Про…" at bounding box center [253, 126] width 507 height 252
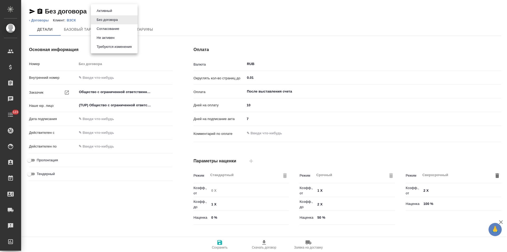
click at [117, 40] on li "Не активен" at bounding box center [114, 37] width 47 height 9
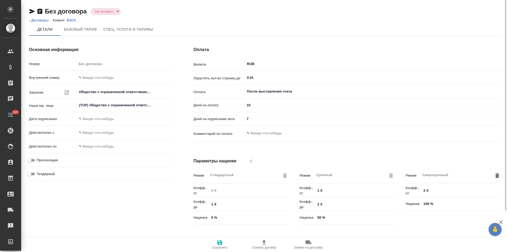
type input "Новый НДС, 2022 (руб.)"
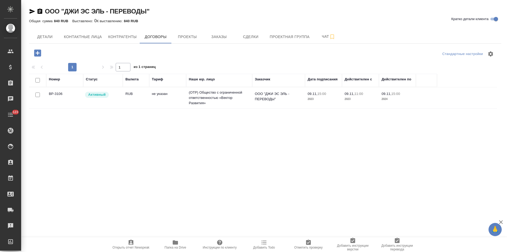
click at [196, 98] on td "(OTP) Общество с ограниченной ответственностью «Вектор Развития»" at bounding box center [219, 97] width 66 height 21
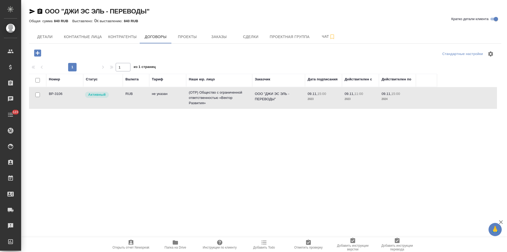
click at [196, 98] on td "(OTP) Общество с ограниченной ответственностью «Вектор Развития»" at bounding box center [219, 97] width 66 height 21
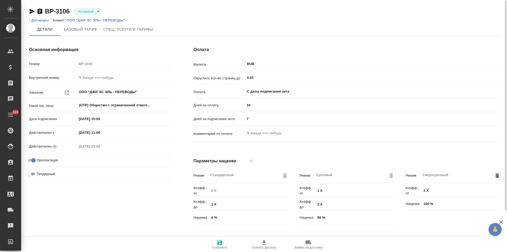
scroll to position [107, 0]
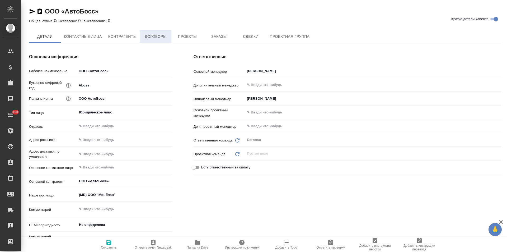
click at [161, 41] on button "Договоры" at bounding box center [156, 36] width 32 height 13
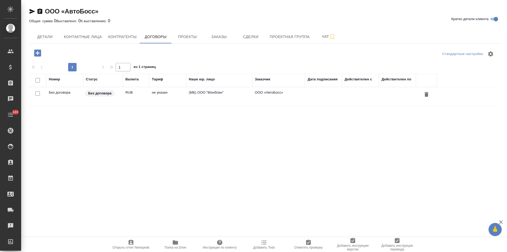
click at [212, 97] on td "(МБ) ООО "Монблан"" at bounding box center [219, 96] width 66 height 18
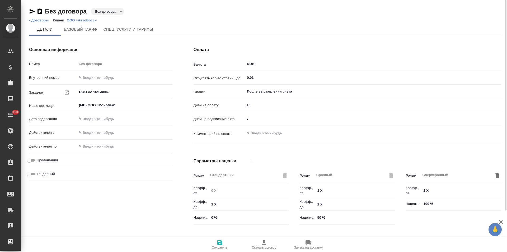
scroll to position [107, 0]
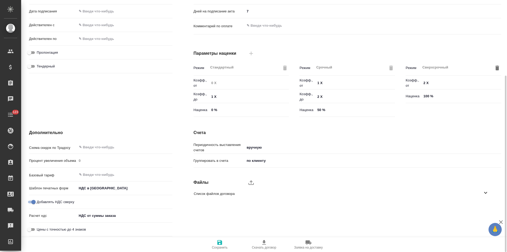
click at [113, 215] on body "🙏 .cls-1 fill:#fff; AWATERA Левченко Юлия Клиенты Спецификации Заказы Чаты 123 …" at bounding box center [253, 126] width 507 height 252
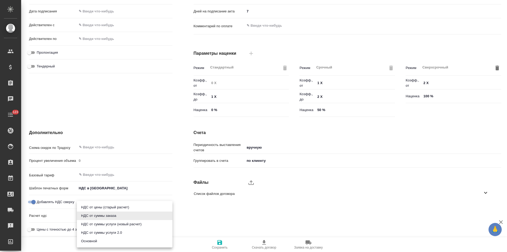
click at [99, 239] on li "Основной" at bounding box center [125, 241] width 96 height 8
type input "basic"
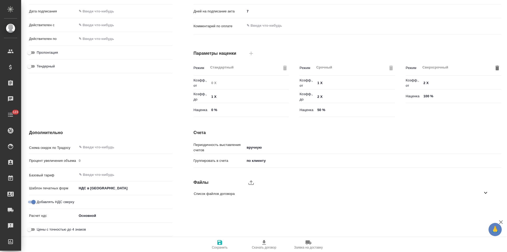
click at [104, 186] on body "🙏 .cls-1 fill:#fff; AWATERA Левченко Юлия Клиенты Спецификации Заказы Чаты 123 …" at bounding box center [253, 126] width 507 height 252
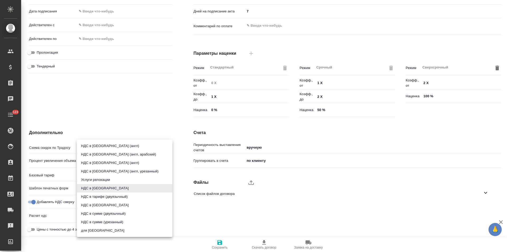
click at [102, 203] on li "НДС в сумме" at bounding box center [125, 205] width 96 height 8
type input "russian2"
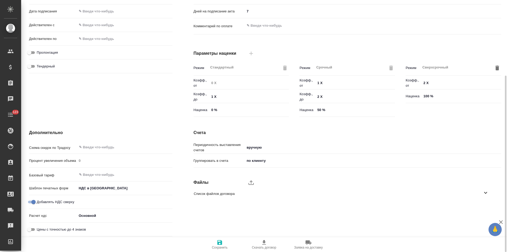
click at [223, 245] on span "Сохранить" at bounding box center [220, 244] width 38 height 10
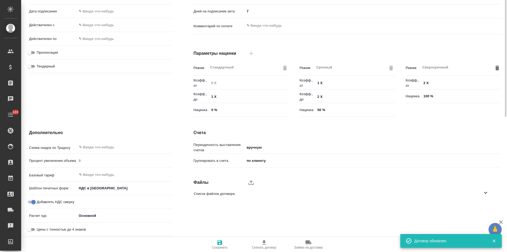
scroll to position [0, 0]
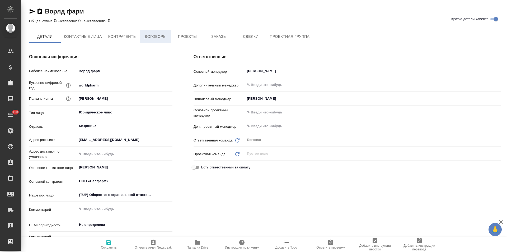
click at [158, 37] on span "Договоры" at bounding box center [155, 36] width 25 height 7
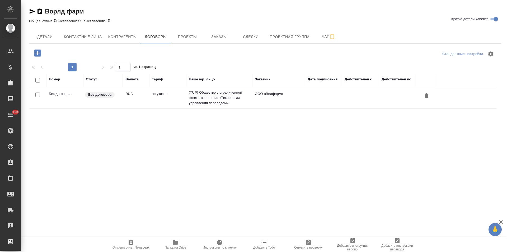
click at [196, 96] on td "(TUP) Общество с ограниченной ответственностью «Технологии управления переводом»" at bounding box center [219, 97] width 66 height 21
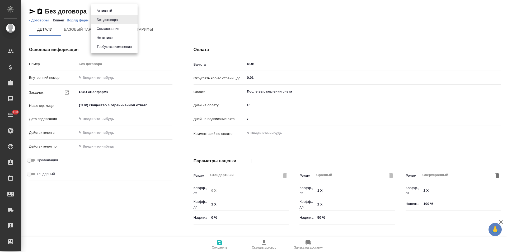
click at [101, 13] on body "🙏 .cls-1 fill:#fff; AWATERA [PERSON_NAME] Спецификации Заказы Чаты 123 Todo Про…" at bounding box center [253, 126] width 507 height 252
click at [111, 37] on button "Не активен" at bounding box center [105, 38] width 21 height 6
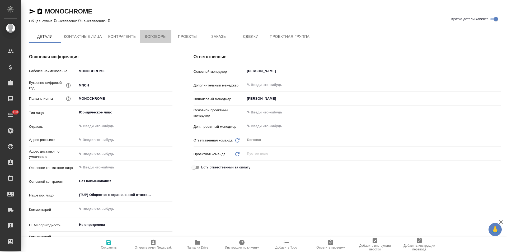
click at [165, 39] on span "Договоры" at bounding box center [155, 36] width 25 height 7
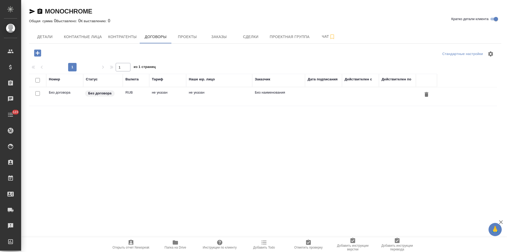
click at [206, 95] on td "не указан" at bounding box center [219, 96] width 66 height 18
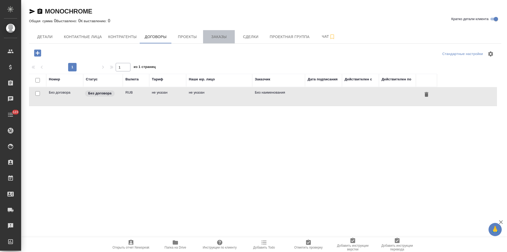
click at [228, 35] on span "Заказы" at bounding box center [218, 37] width 25 height 7
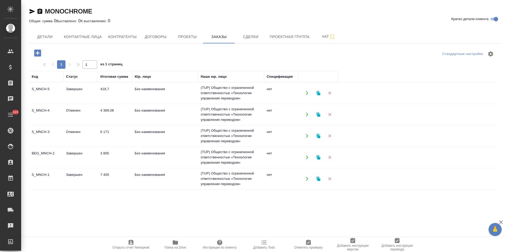
click at [222, 93] on td "(TUP) Общество с ограниченной ответственностью «Технологии управления переводом»" at bounding box center [231, 92] width 66 height 21
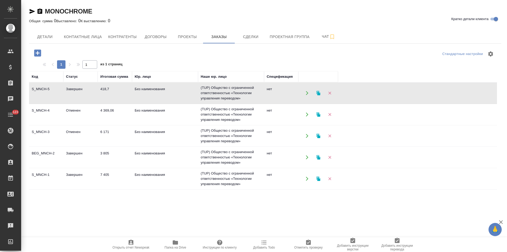
click at [222, 93] on td "(TUP) Общество с ограниченной ответственностью «Технологии управления переводом»" at bounding box center [231, 92] width 66 height 21
click at [166, 35] on span "Договоры" at bounding box center [155, 37] width 25 height 7
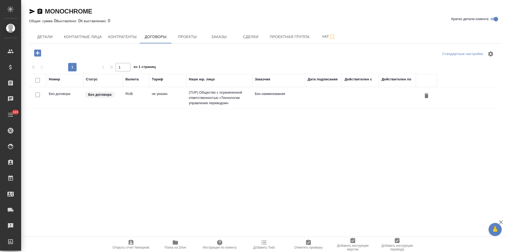
click at [200, 97] on td "(TUP) Общество с ограниченной ответственностью «Технологии управления переводом»" at bounding box center [219, 97] width 66 height 21
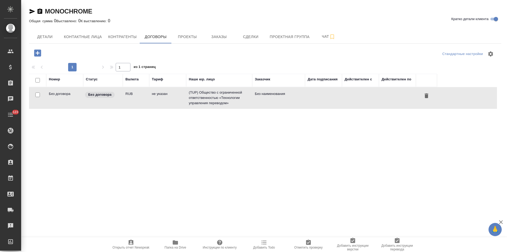
click at [200, 97] on td "(TUP) Общество с ограниченной ответственностью «Технологии управления переводом»" at bounding box center [219, 97] width 66 height 21
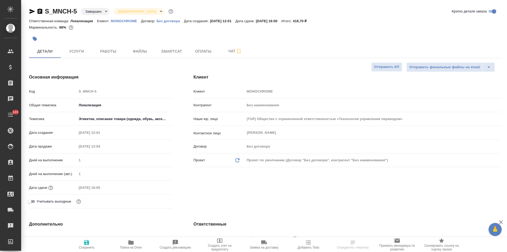
select select "RU"
click at [164, 21] on p "Без договора" at bounding box center [170, 21] width 27 height 4
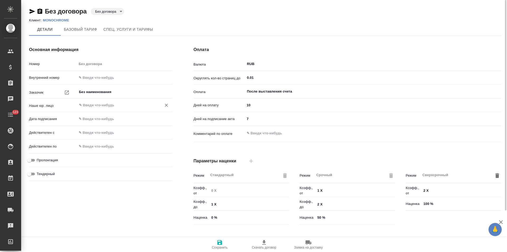
click at [114, 101] on div "​" at bounding box center [125, 105] width 96 height 10
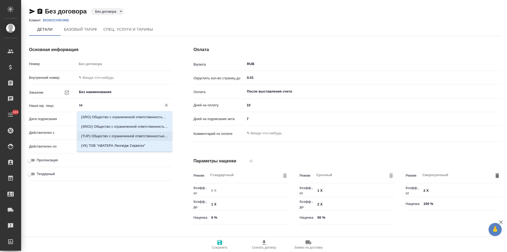
click at [117, 134] on p "(TUP) Общество с ограниченной ответственностью «Технологии управления переводом»" at bounding box center [124, 135] width 87 height 5
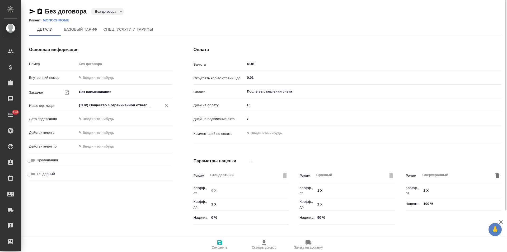
type input "(TUP) Общество с ограниченной ответственностью «Технологии управления переводом»"
click at [219, 243] on icon "button" at bounding box center [220, 242] width 6 height 6
click at [120, 12] on body "🙏 .cls-1 fill:#fff; AWATERA [PERSON_NAME] Спецификации Заказы Чаты 123 Todo Про…" at bounding box center [253, 126] width 507 height 252
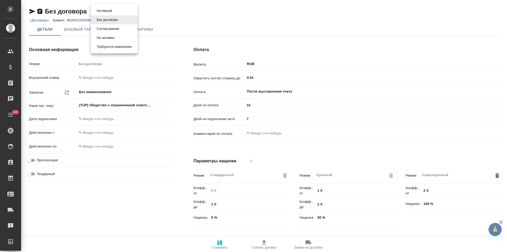
click at [116, 37] on li "Не активен" at bounding box center [114, 37] width 47 height 9
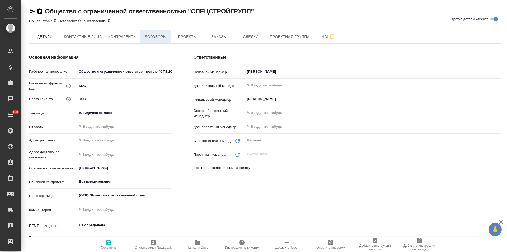
type textarea "x"
click at [163, 41] on button "Договоры" at bounding box center [156, 36] width 32 height 13
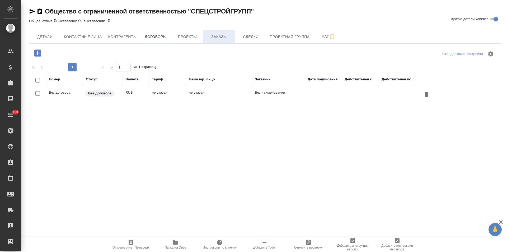
click at [219, 37] on span "Заказы" at bounding box center [218, 37] width 25 height 7
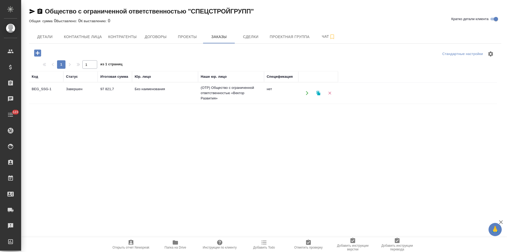
click at [203, 100] on td "(OTP) Общество с ограниченной ответственностью «Вектор Развития»" at bounding box center [231, 92] width 66 height 21
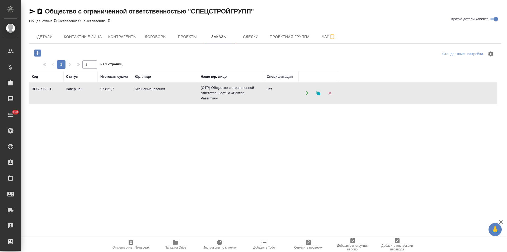
click at [203, 100] on td "(OTP) Общество с ограниченной ответственностью «Вектор Развития»" at bounding box center [231, 92] width 66 height 21
click at [151, 39] on span "Договоры" at bounding box center [155, 37] width 25 height 7
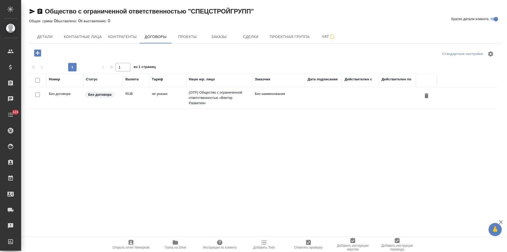
click at [193, 96] on td "(OTP) Общество с ограниченной ответственностью «Вектор Развития»" at bounding box center [219, 97] width 66 height 21
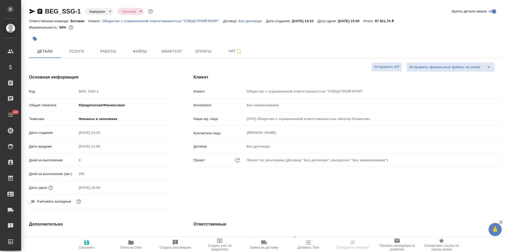
select select "RU"
click at [248, 21] on p "Без договора" at bounding box center [252, 21] width 27 height 4
select select "RU"
type textarea "x"
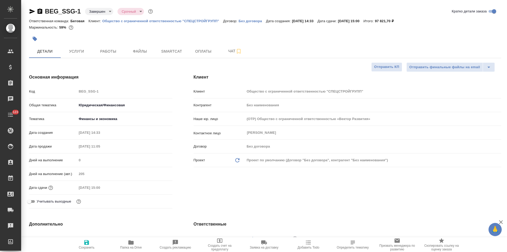
type textarea "x"
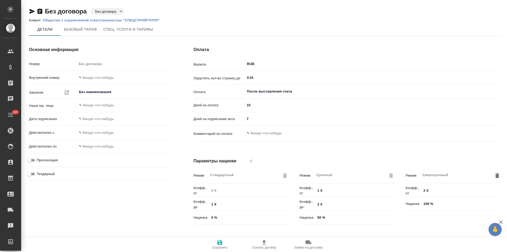
click at [120, 106] on input "text" at bounding box center [115, 105] width 75 height 6
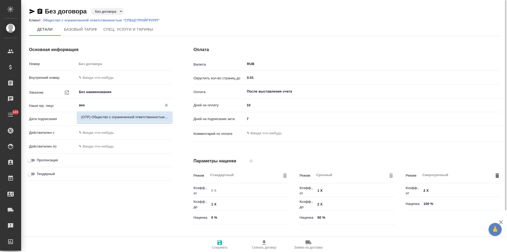
click at [123, 117] on p "(OTP) Общество с ограниченной ответственностью «Вектор Развития»" at bounding box center [124, 116] width 87 height 5
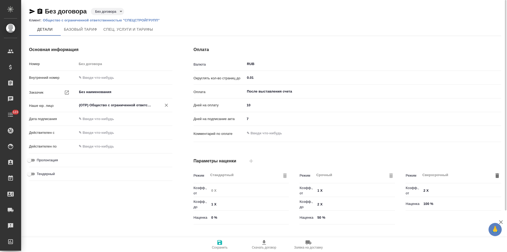
type input "(OTP) Общество с ограниченной ответственностью «Вектор Развития»"
click at [216, 243] on span "Сохранить" at bounding box center [220, 244] width 38 height 10
click at [116, 13] on body "🙏 .cls-1 fill:#fff; AWATERA [PERSON_NAME] Спецификации Заказы Чаты 123 Todo Про…" at bounding box center [253, 126] width 507 height 252
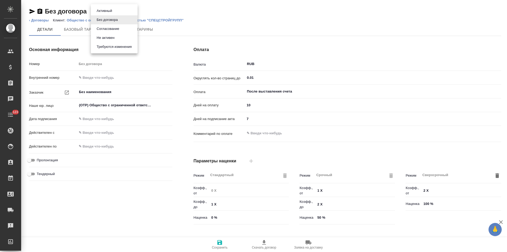
click at [122, 39] on li "Не активен" at bounding box center [114, 37] width 47 height 9
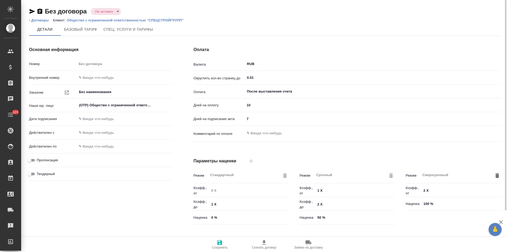
scroll to position [107, 0]
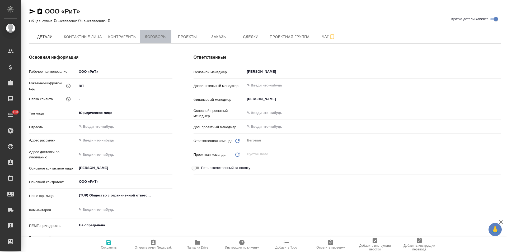
type textarea "x"
click at [162, 37] on span "Договоры" at bounding box center [155, 37] width 25 height 7
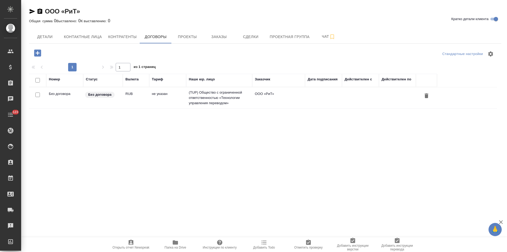
click at [228, 94] on td "(TUP) Общество с ограниченной ответственностью «Технологии управления переводом»" at bounding box center [219, 97] width 66 height 21
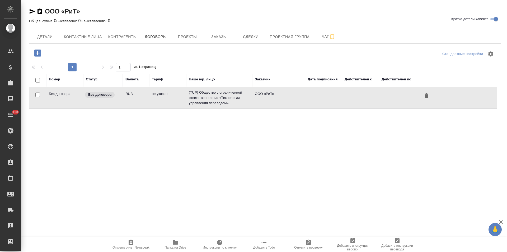
click at [228, 94] on td "(TUP) Общество с ограниченной ответственностью «Технологии управления переводом»" at bounding box center [219, 97] width 66 height 21
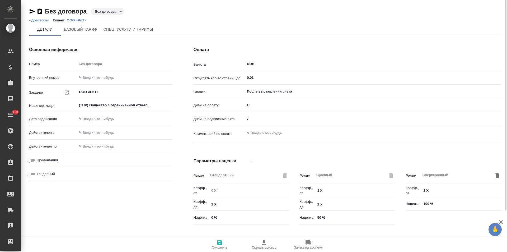
click at [118, 12] on body "🙏 .cls-1 fill:#fff; AWATERA [PERSON_NAME] Спецификации Заказы Чаты 123 Todo Про…" at bounding box center [253, 126] width 507 height 252
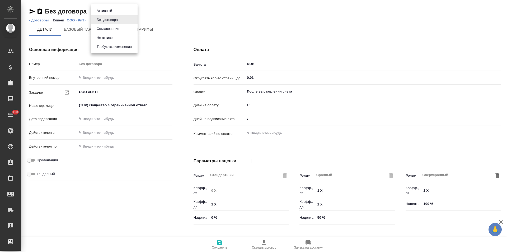
click at [117, 36] on li "Не активен" at bounding box center [114, 37] width 47 height 9
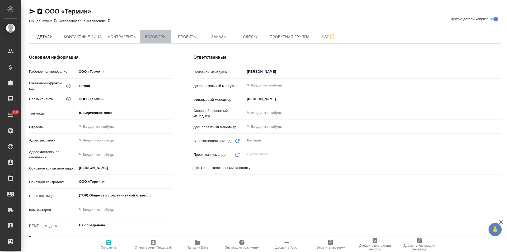
click at [157, 39] on span "Договоры" at bounding box center [155, 37] width 25 height 7
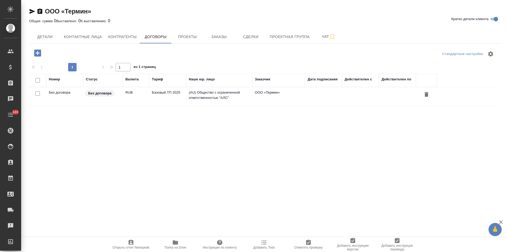
click at [194, 104] on td "(AU) Общество с ограниченной ответственностью "АЛС"" at bounding box center [219, 96] width 66 height 18
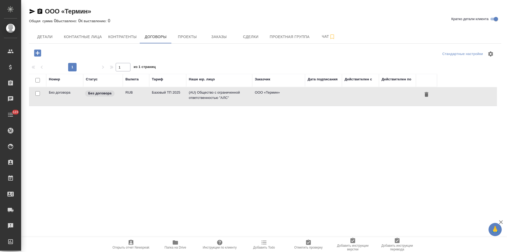
click at [194, 104] on td "(AU) Общество с ограниченной ответственностью "АЛС"" at bounding box center [219, 96] width 66 height 18
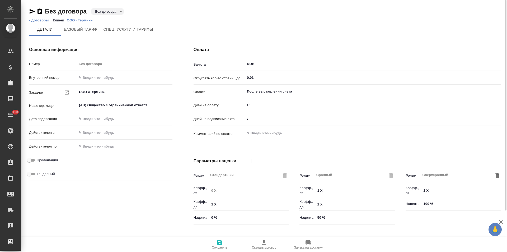
click at [117, 11] on body "🙏 .cls-1 fill:#fff; AWATERA Левченко Юлия Клиенты Спецификации Заказы Чаты 123 …" at bounding box center [253, 126] width 507 height 252
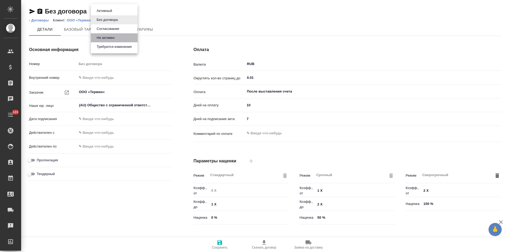
click at [118, 36] on li "Не активен" at bounding box center [114, 37] width 47 height 9
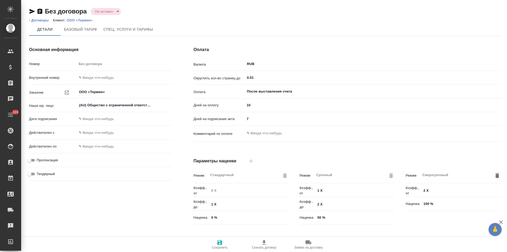
type input "Базовый ТП 2025"
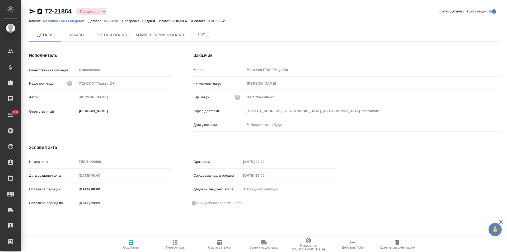
click at [111, 21] on p "МБ-3890" at bounding box center [113, 21] width 18 height 4
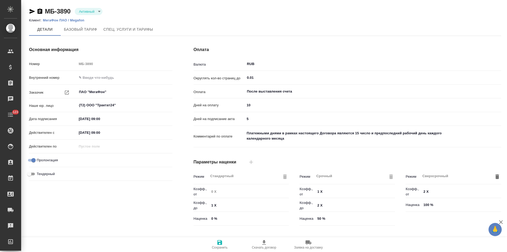
type input "без ТП"
click at [78, 19] on p "МегаФон ПАО / Megafon" at bounding box center [65, 20] width 45 height 4
click at [77, 20] on p "МегаФон ПАО / Megafon" at bounding box center [65, 20] width 45 height 4
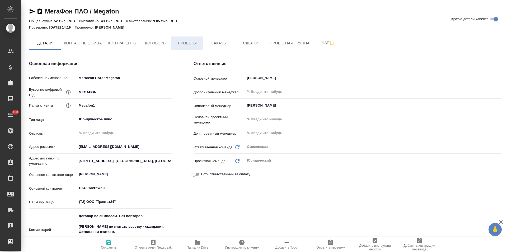
click at [187, 43] on span "Проекты" at bounding box center [187, 43] width 25 height 7
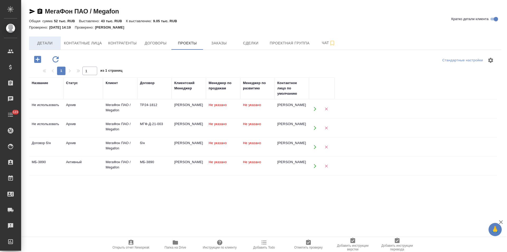
click at [51, 46] on button "Детали" at bounding box center [45, 42] width 32 height 13
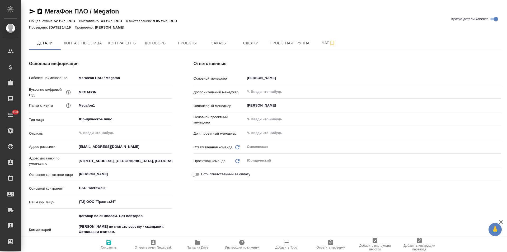
type textarea "x"
click at [318, 45] on span "Чат" at bounding box center [328, 43] width 25 height 7
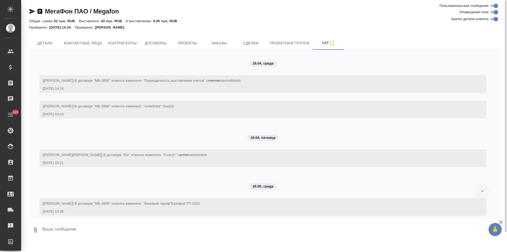
scroll to position [755, 0]
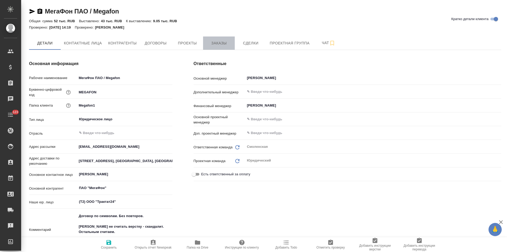
click at [222, 47] on button "Заказы" at bounding box center [219, 42] width 32 height 13
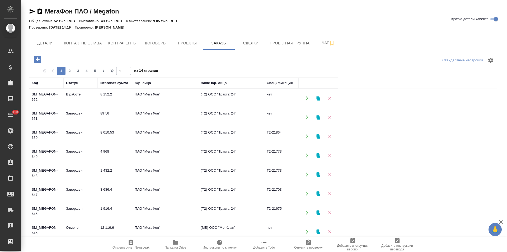
click at [232, 101] on td "(Т2) ООО "Трактат24"" at bounding box center [231, 98] width 66 height 18
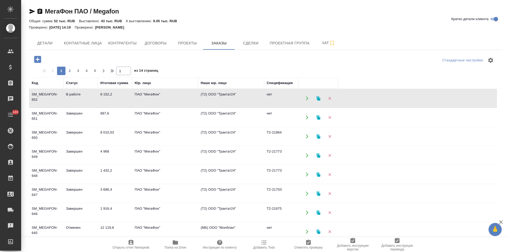
click at [181, 119] on td "ПАО "МегаФон"" at bounding box center [165, 117] width 66 height 18
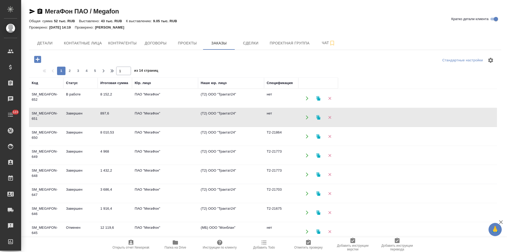
click at [181, 119] on td "ПАО "МегаФон"" at bounding box center [165, 117] width 66 height 18
click at [195, 133] on td "ПАО "МегаФон"" at bounding box center [165, 136] width 66 height 18
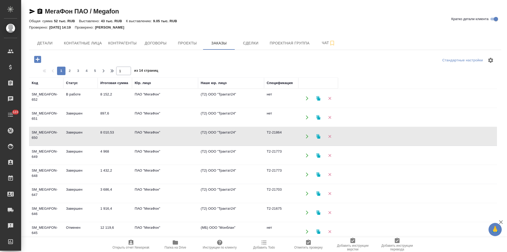
click at [195, 133] on td "ПАО "МегаФон"" at bounding box center [165, 136] width 66 height 18
click at [224, 154] on td "(Т2) ООО "Трактат24"" at bounding box center [231, 155] width 66 height 18
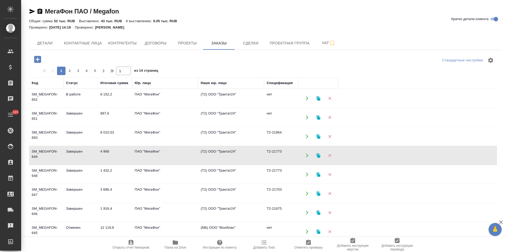
click at [224, 154] on td "(Т2) ООО "Трактат24"" at bounding box center [231, 155] width 66 height 18
click at [213, 174] on td "(Т2) ООО "Трактат24"" at bounding box center [231, 174] width 66 height 18
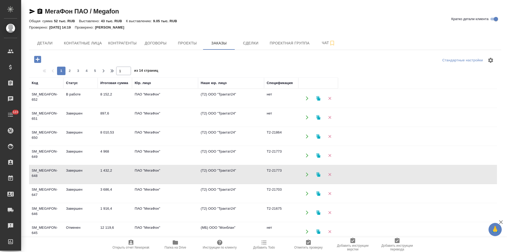
click at [213, 174] on td "(Т2) ООО "Трактат24"" at bounding box center [231, 174] width 66 height 18
click at [235, 196] on td "(Т2) ООО "Трактат24"" at bounding box center [231, 193] width 66 height 18
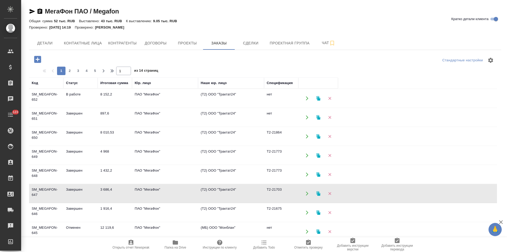
click at [235, 196] on td "(Т2) ООО "Трактат24"" at bounding box center [231, 193] width 66 height 18
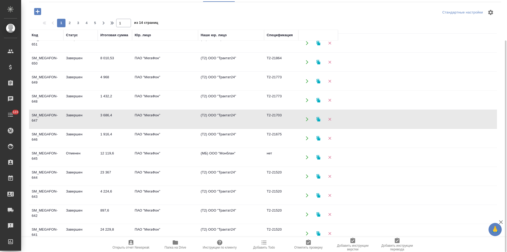
click at [224, 142] on td "(Т2) ООО "Трактат24"" at bounding box center [231, 138] width 66 height 18
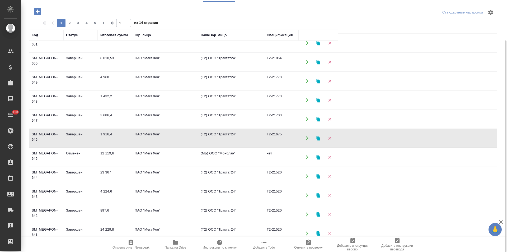
click at [230, 160] on td "(МБ) ООО "Монблан"" at bounding box center [231, 157] width 66 height 18
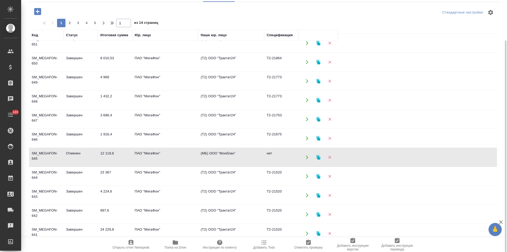
click at [230, 160] on td "(МБ) ООО "Монблан"" at bounding box center [231, 157] width 66 height 18
click at [233, 177] on td "(Т2) ООО "Трактат24"" at bounding box center [231, 176] width 66 height 18
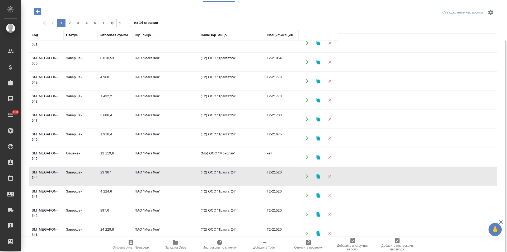
click at [233, 177] on td "(Т2) ООО "Трактат24"" at bounding box center [231, 176] width 66 height 18
click at [237, 196] on td "(Т2) ООО "Трактат24"" at bounding box center [231, 195] width 66 height 18
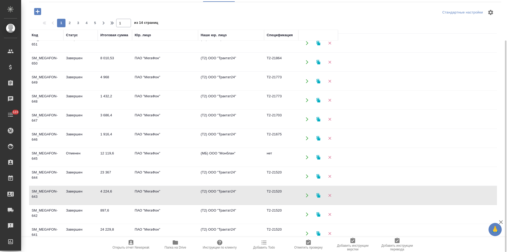
click at [237, 196] on td "(Т2) ООО "Трактат24"" at bounding box center [231, 195] width 66 height 18
click at [241, 219] on td "(Т2) ООО "Трактат24"" at bounding box center [231, 214] width 66 height 18
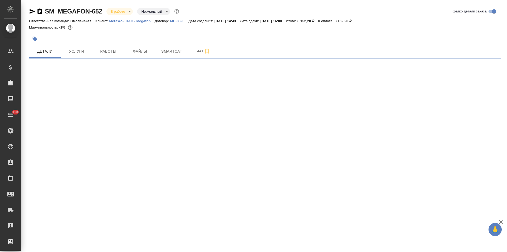
select select "RU"
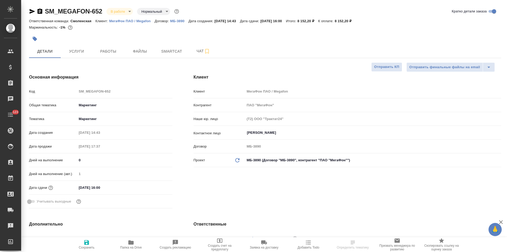
type textarea "x"
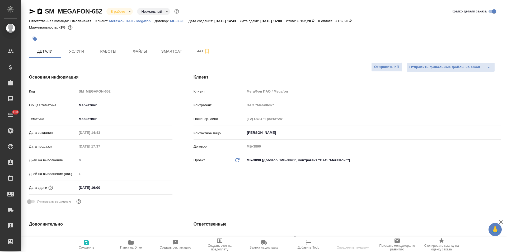
type textarea "x"
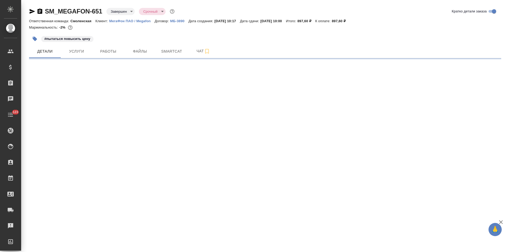
select select "RU"
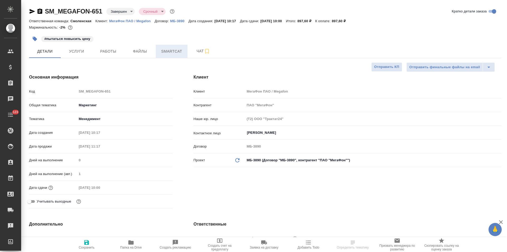
type textarea "x"
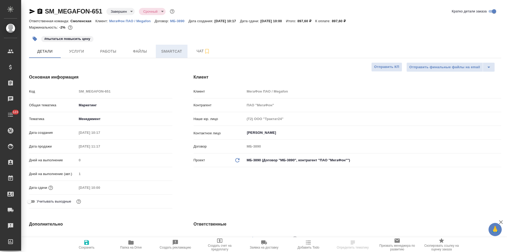
type textarea "x"
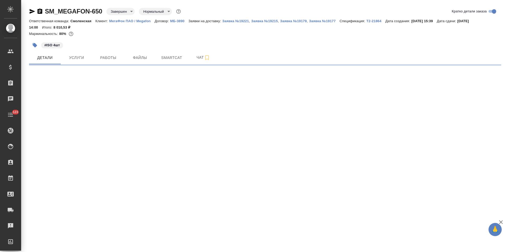
select select "RU"
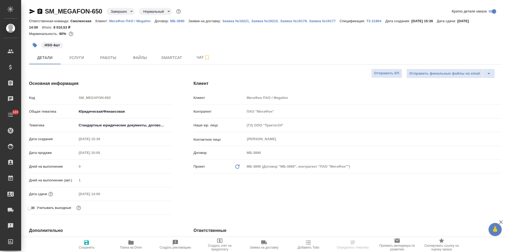
type textarea "x"
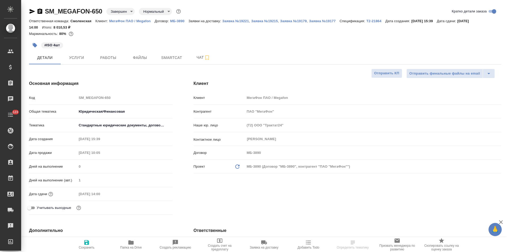
type textarea "x"
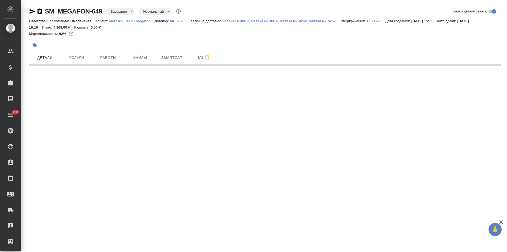
select select "RU"
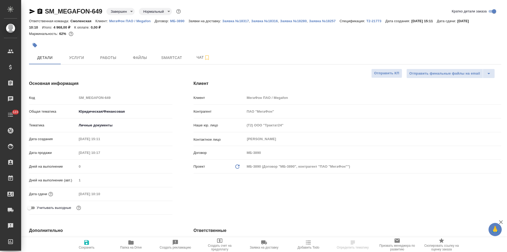
type textarea "x"
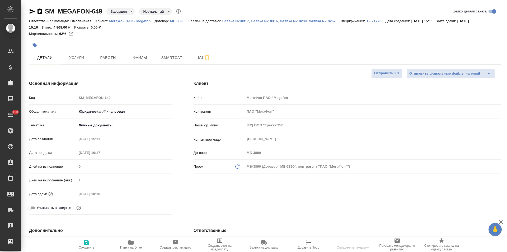
type textarea "x"
select select "RU"
type textarea "x"
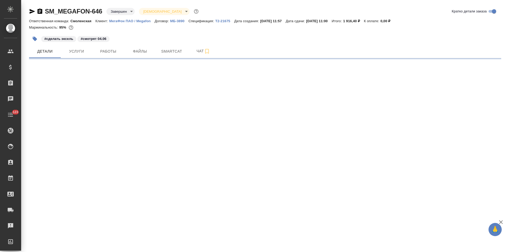
select select "RU"
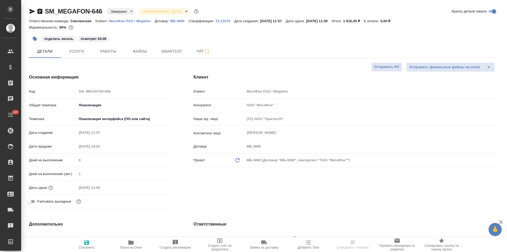
type textarea "x"
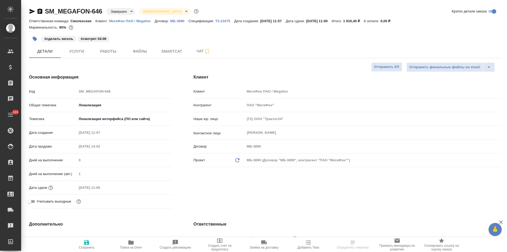
type textarea "x"
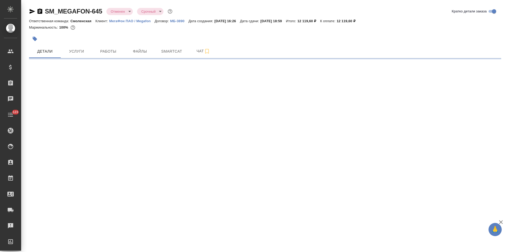
select select "RU"
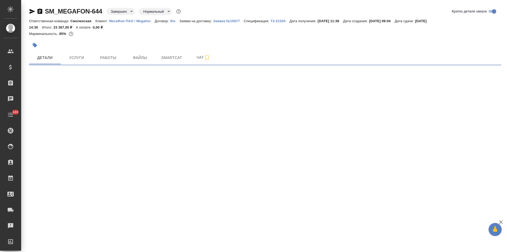
select select "RU"
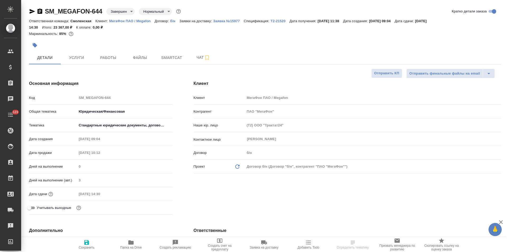
type textarea "x"
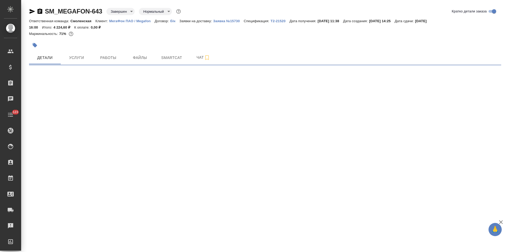
select select "RU"
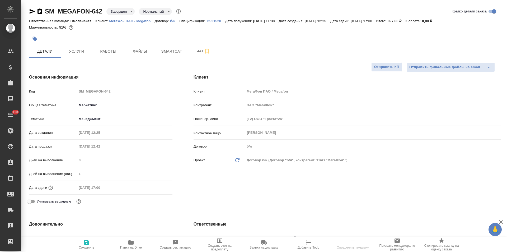
select select "RU"
